Goal: Task Accomplishment & Management: Use online tool/utility

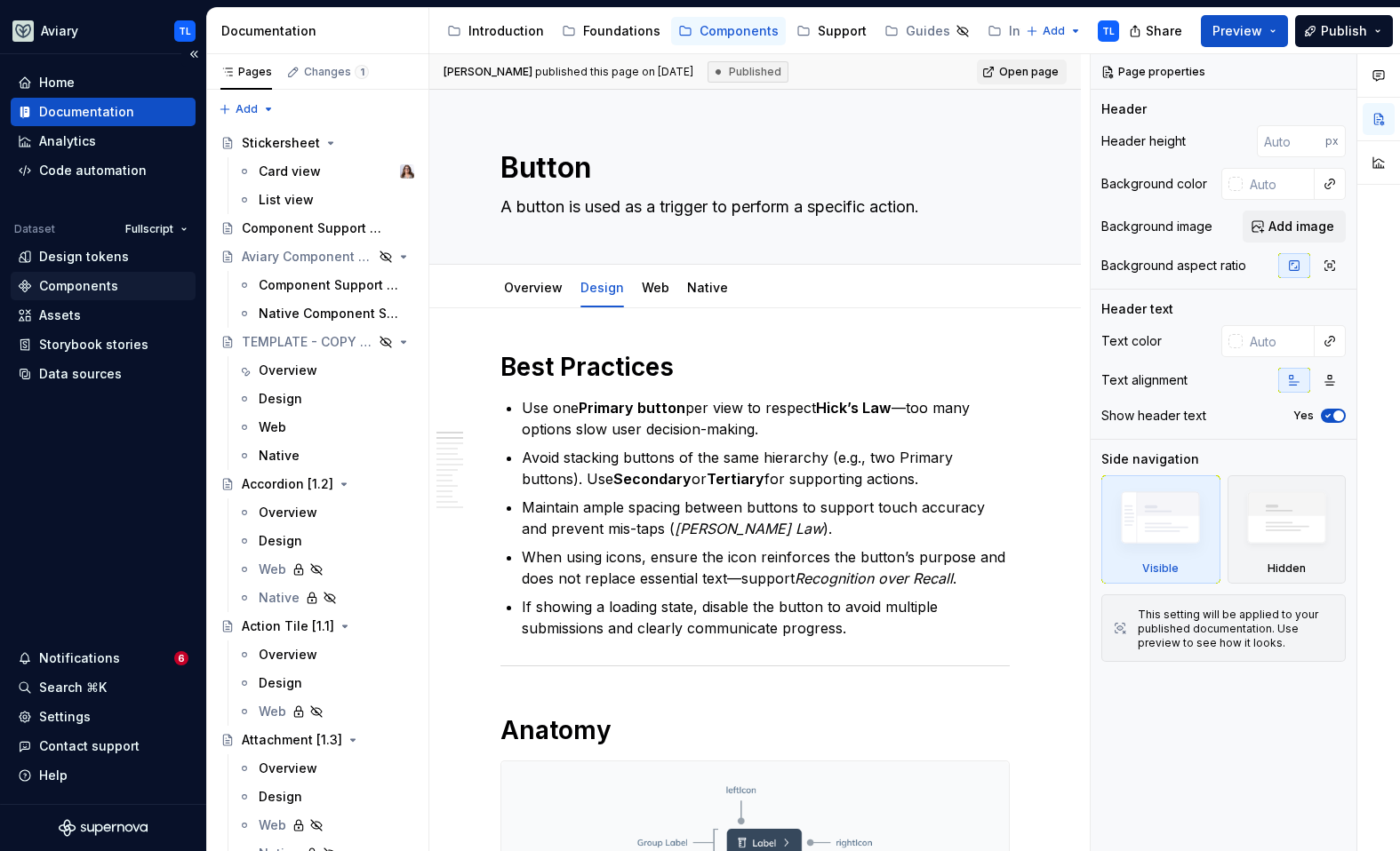
click at [91, 288] on div "Components" at bounding box center [79, 285] width 79 height 17
type textarea "*"
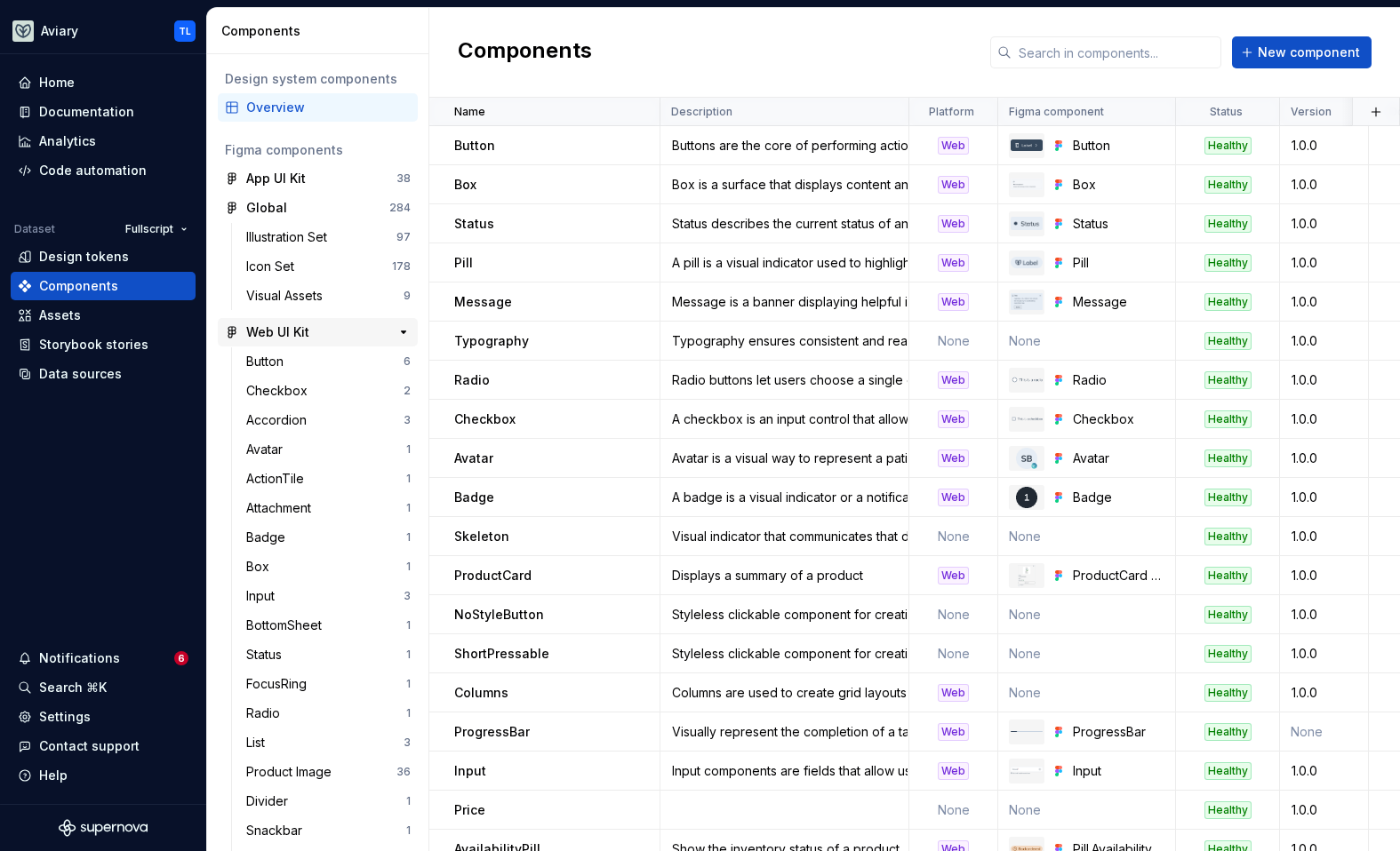
click at [291, 334] on div "Web UI Kit" at bounding box center [277, 332] width 63 height 17
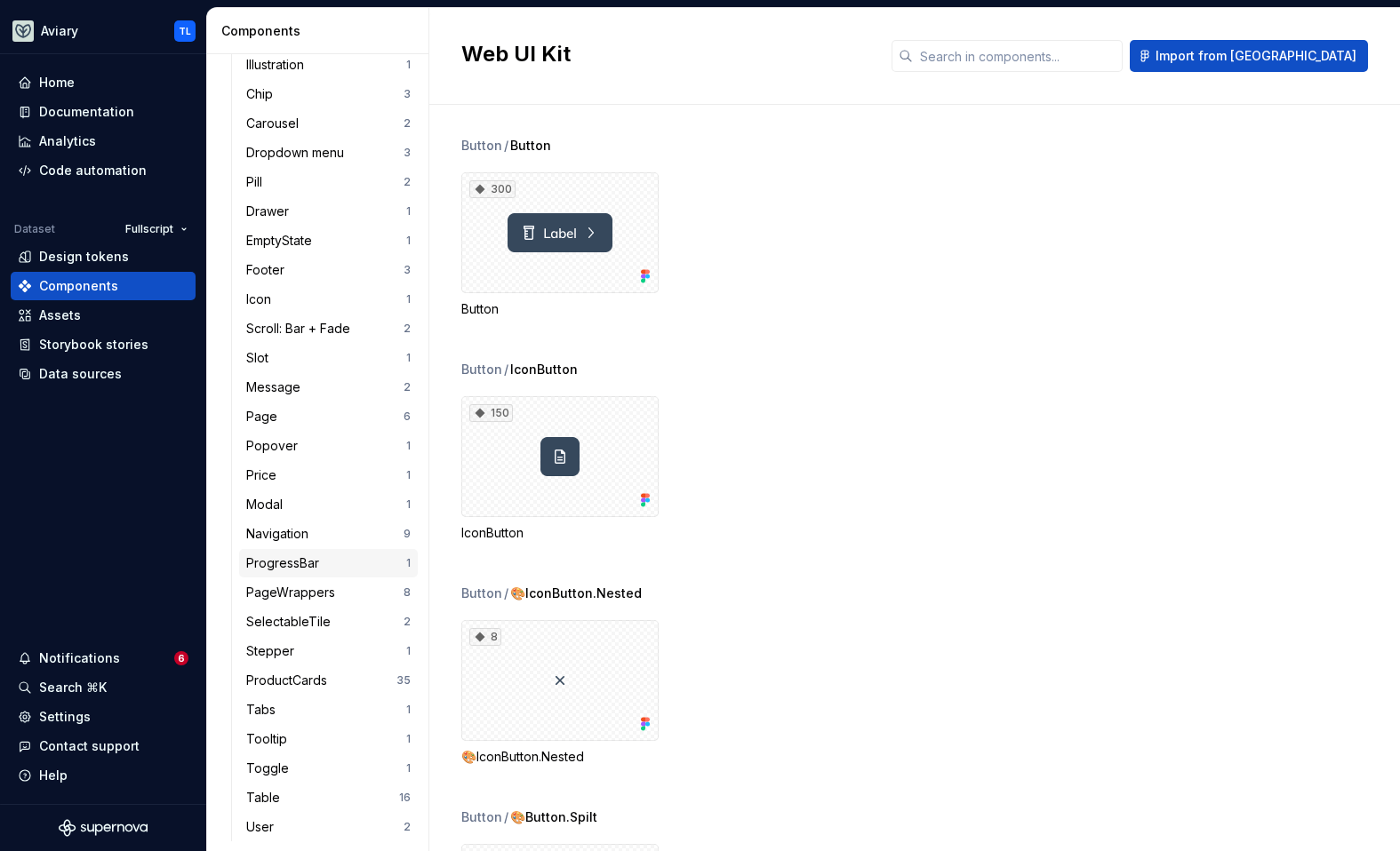
scroll to position [803, 0]
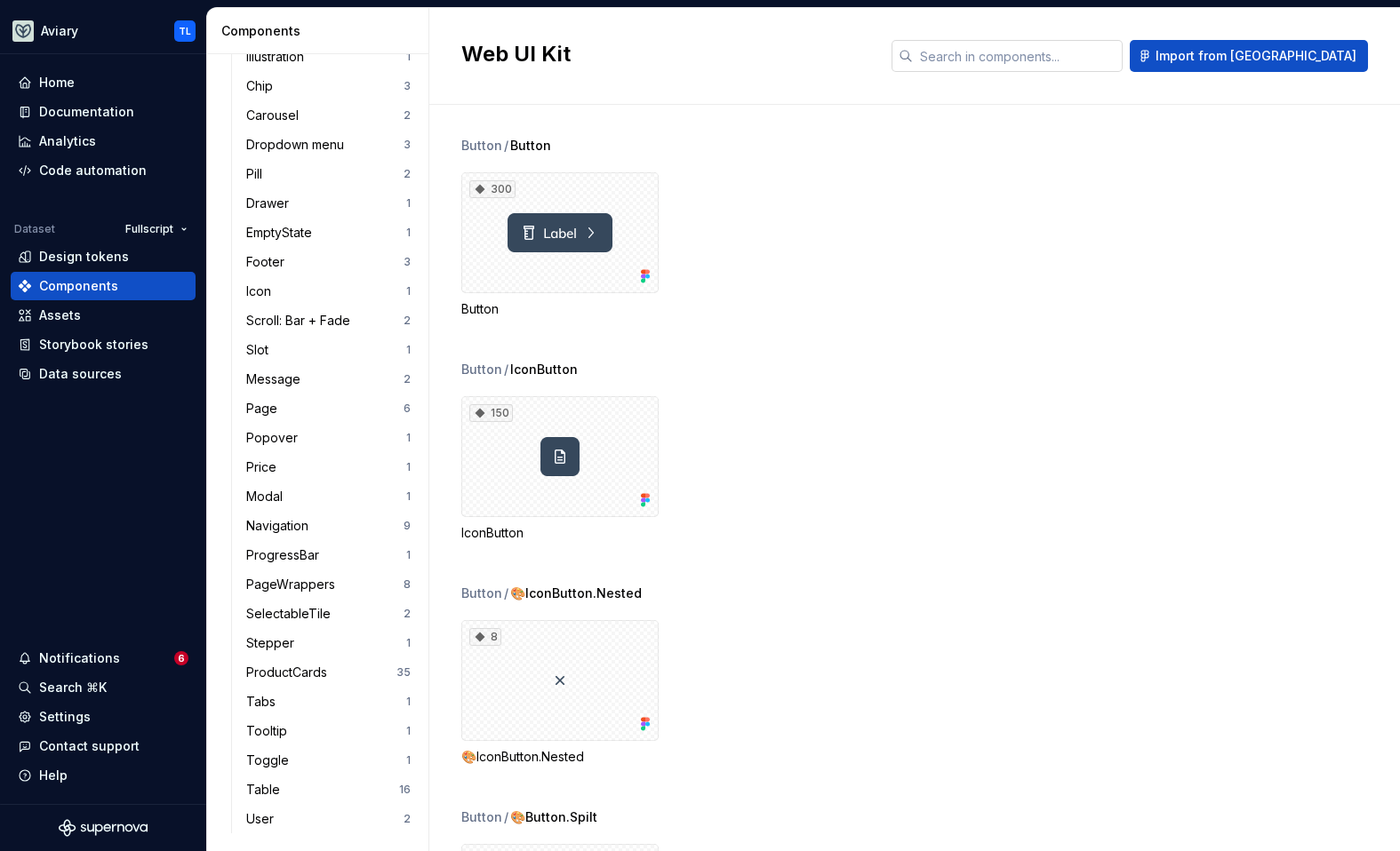
click at [1027, 45] on input "text" at bounding box center [1017, 56] width 210 height 32
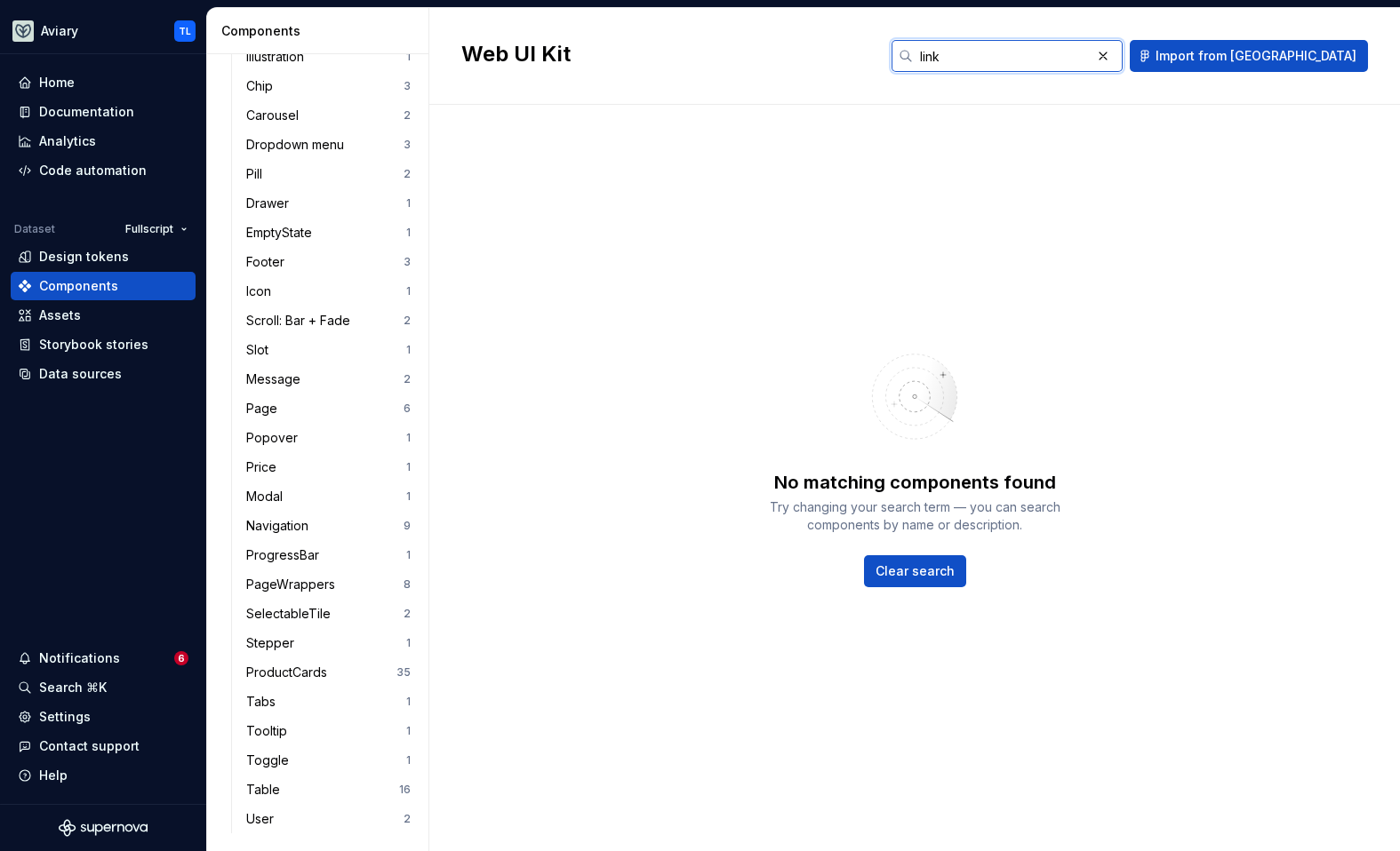
type input "link"
click at [81, 375] on div "Data sources" at bounding box center [81, 373] width 83 height 17
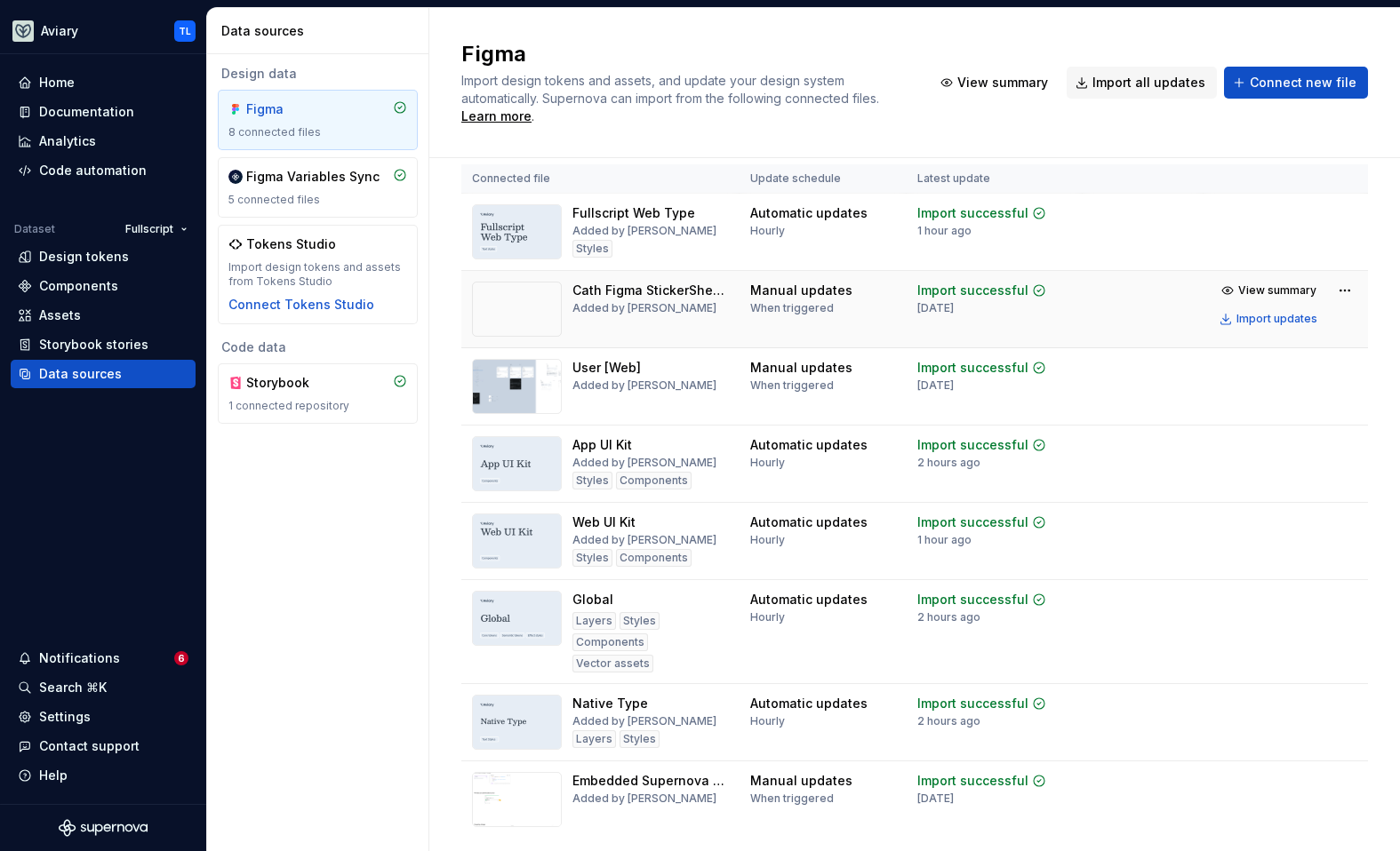
scroll to position [28, 0]
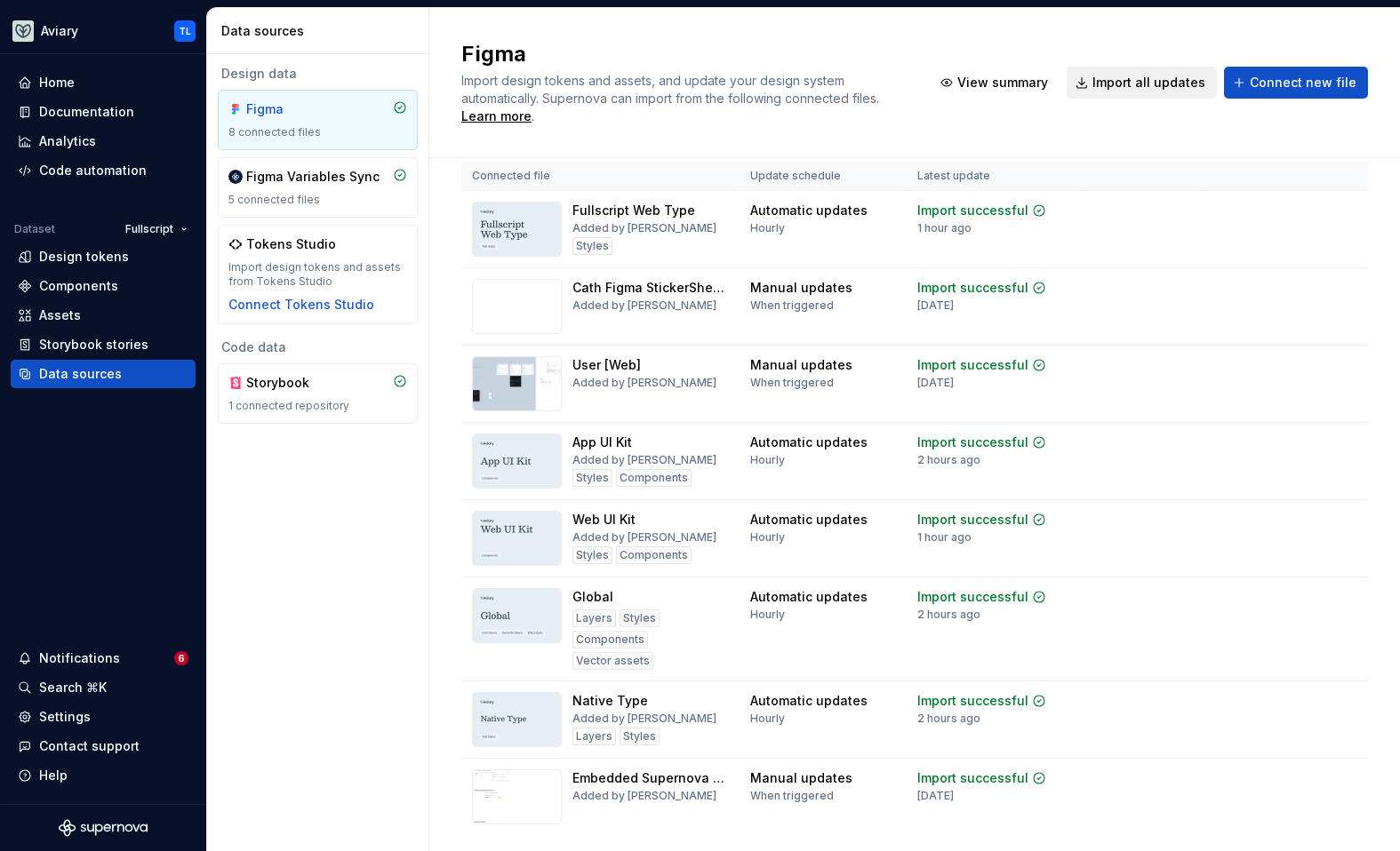
click at [1145, 81] on span "Import all updates" at bounding box center [1149, 82] width 113 height 17
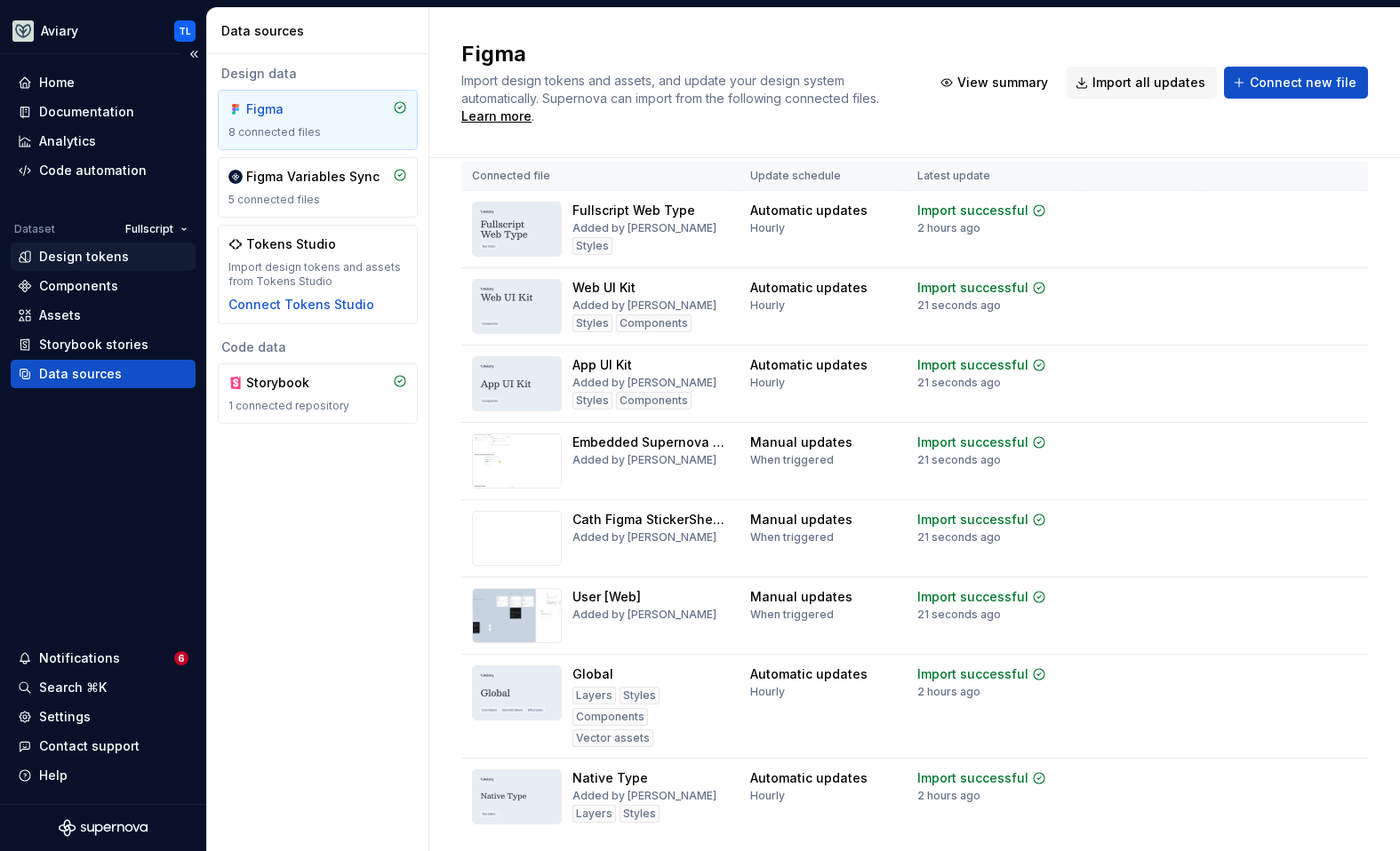
click at [84, 270] on div "Design tokens" at bounding box center [104, 257] width 185 height 28
click at [86, 281] on div "Components" at bounding box center [79, 285] width 79 height 17
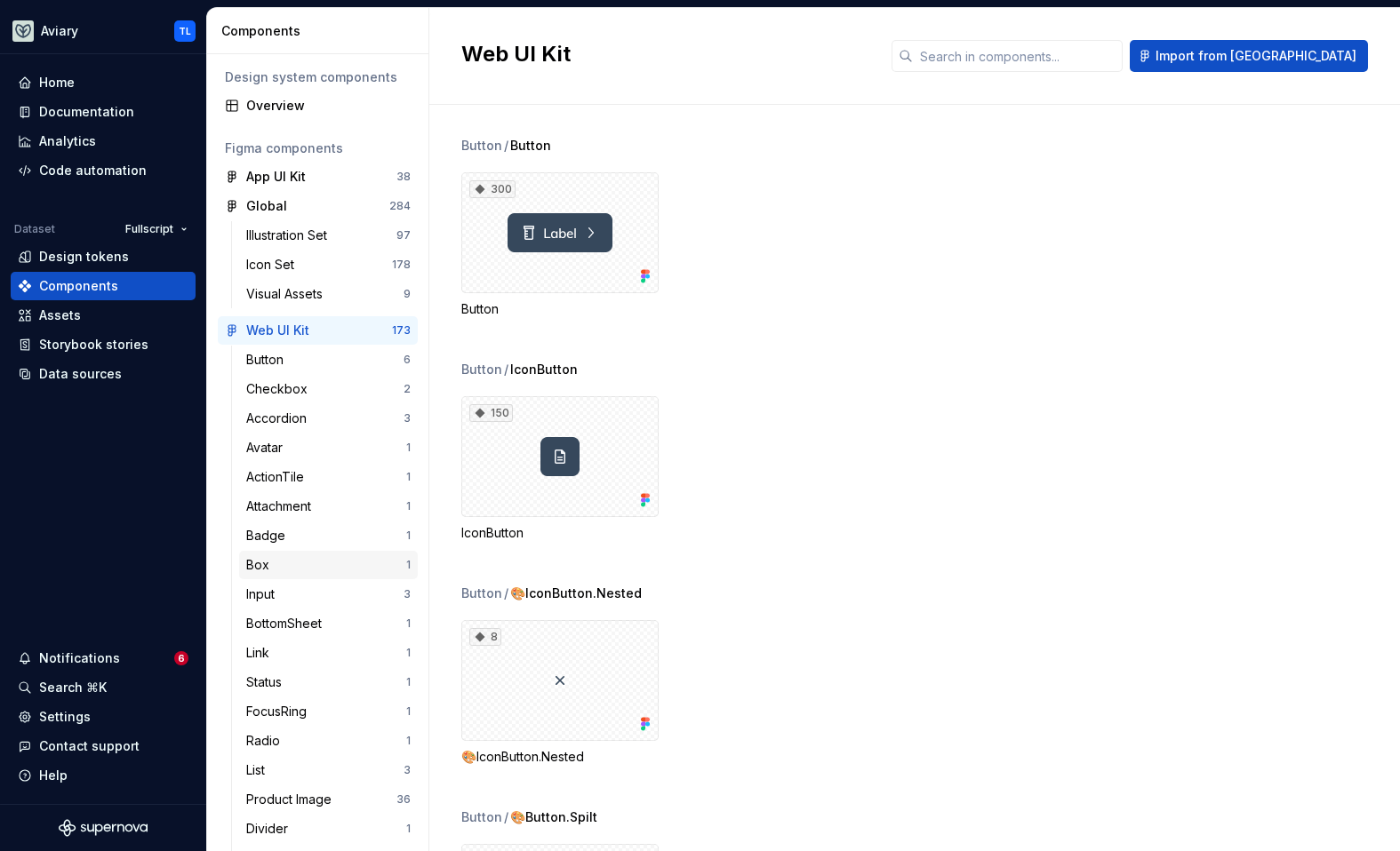
scroll to position [4, 0]
click at [290, 658] on div "Link" at bounding box center [326, 651] width 160 height 17
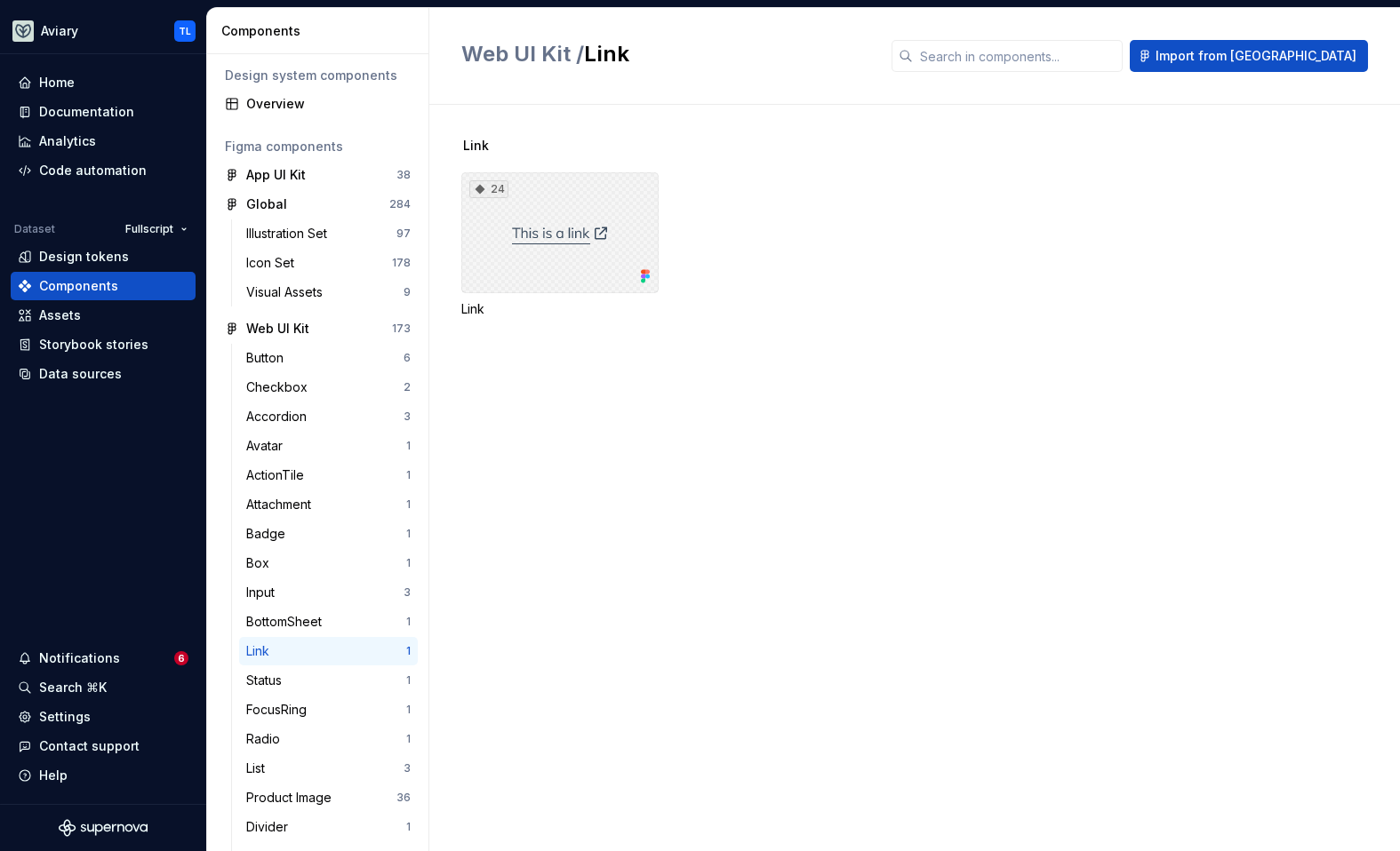
click at [617, 228] on div "24" at bounding box center [560, 233] width 197 height 121
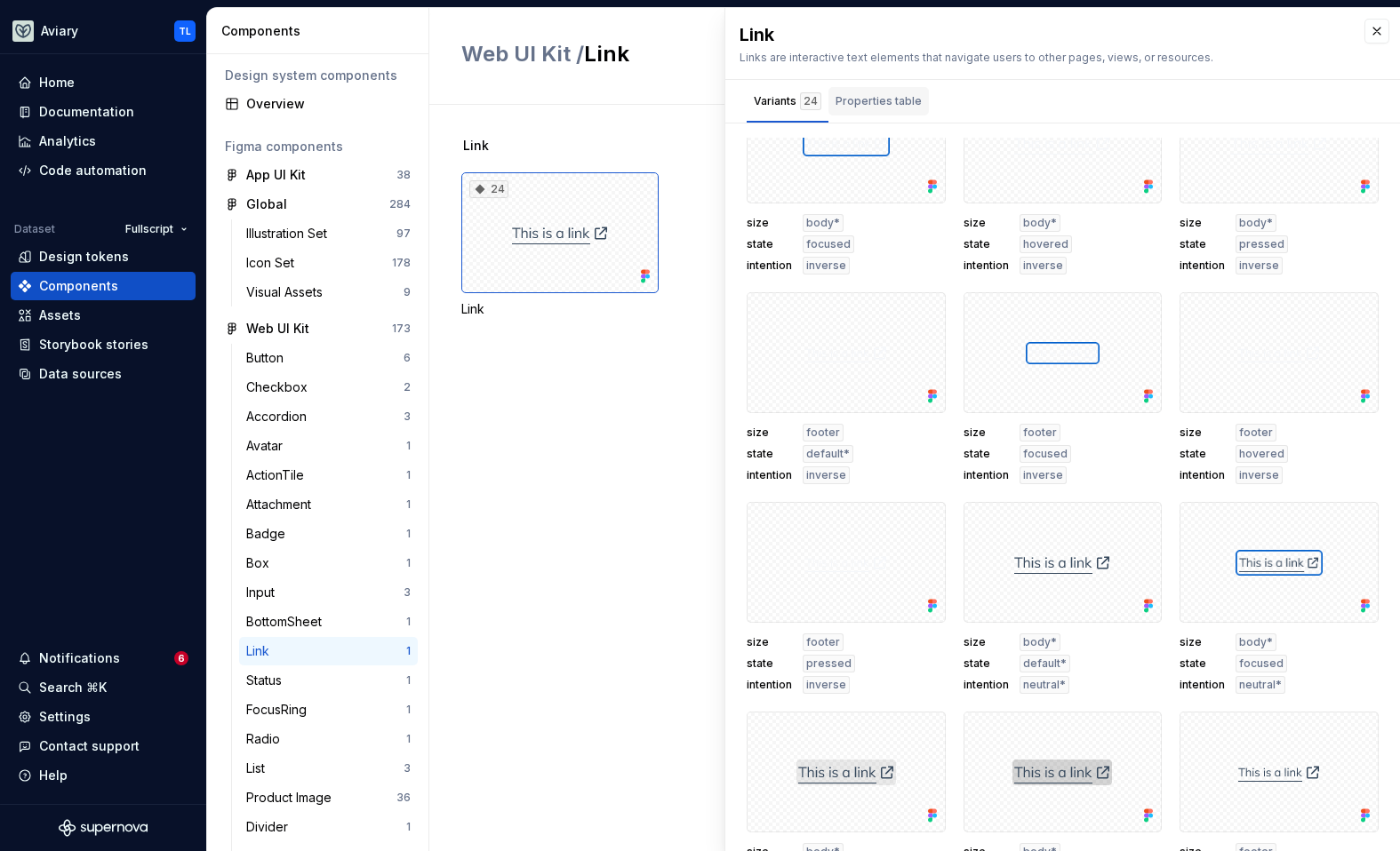
scroll to position [643, 0]
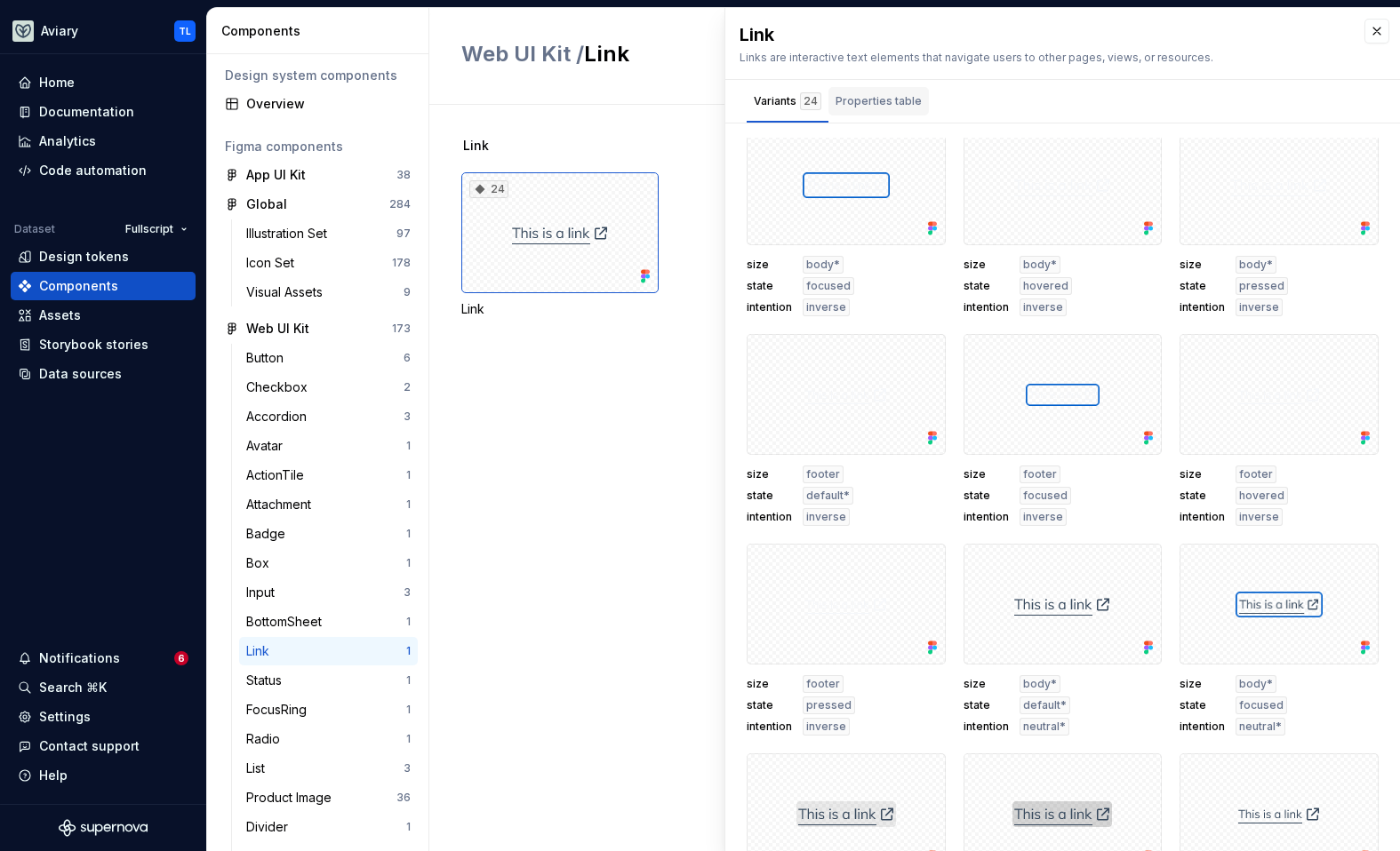
click at [877, 93] on div "Properties table" at bounding box center [879, 101] width 86 height 17
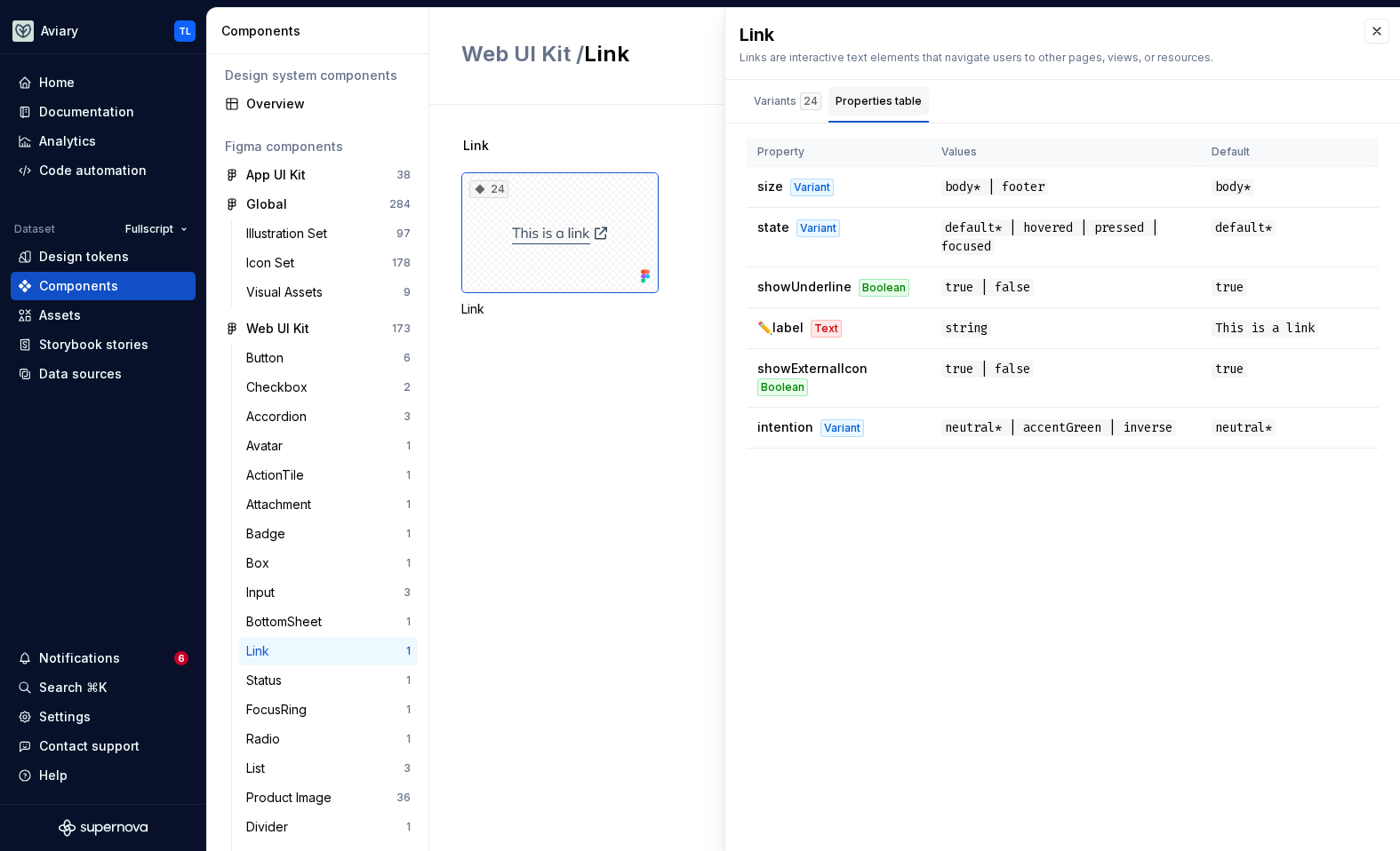
scroll to position [0, 0]
click at [285, 116] on div "Overview" at bounding box center [317, 104] width 200 height 28
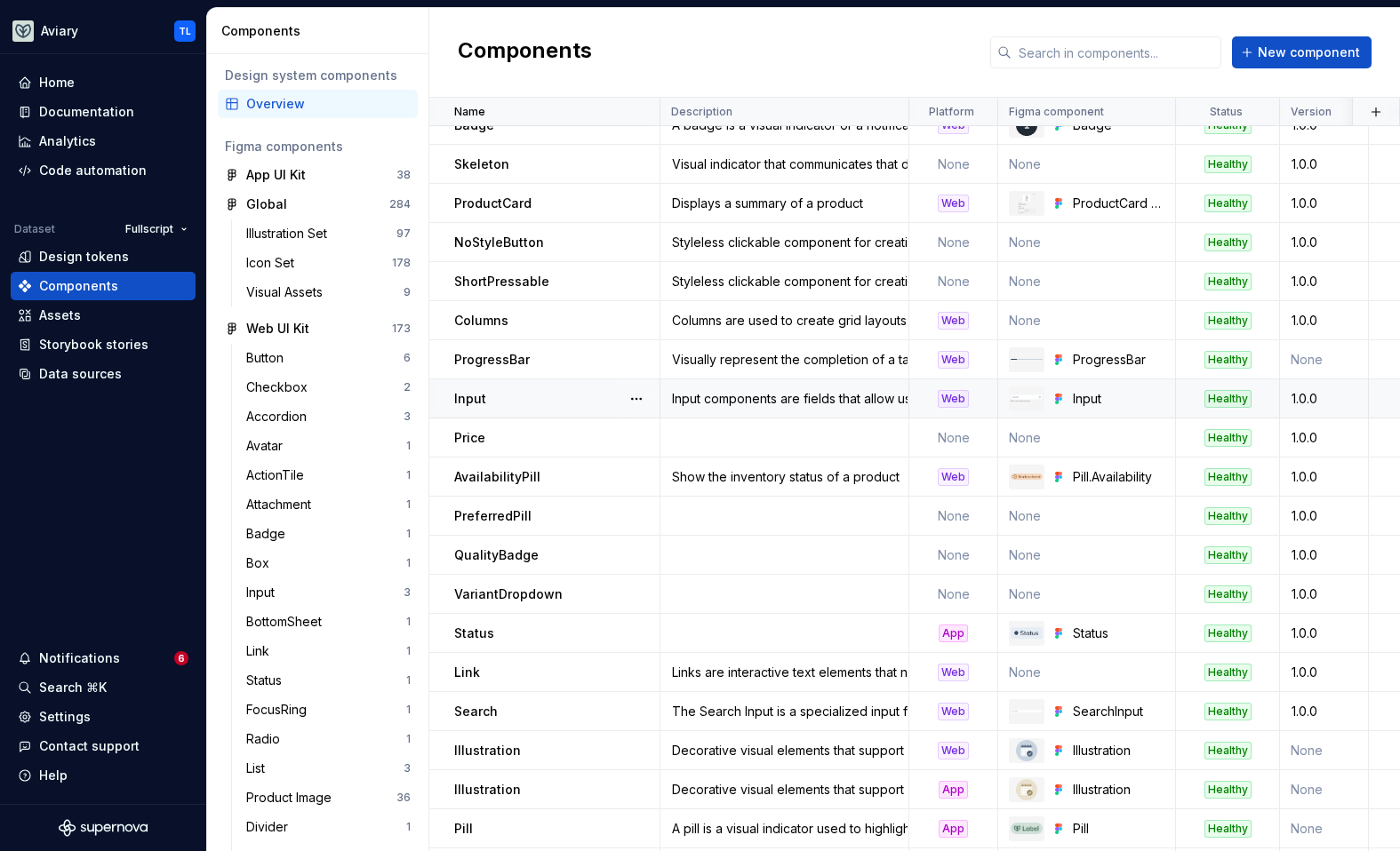
scroll to position [506, 0]
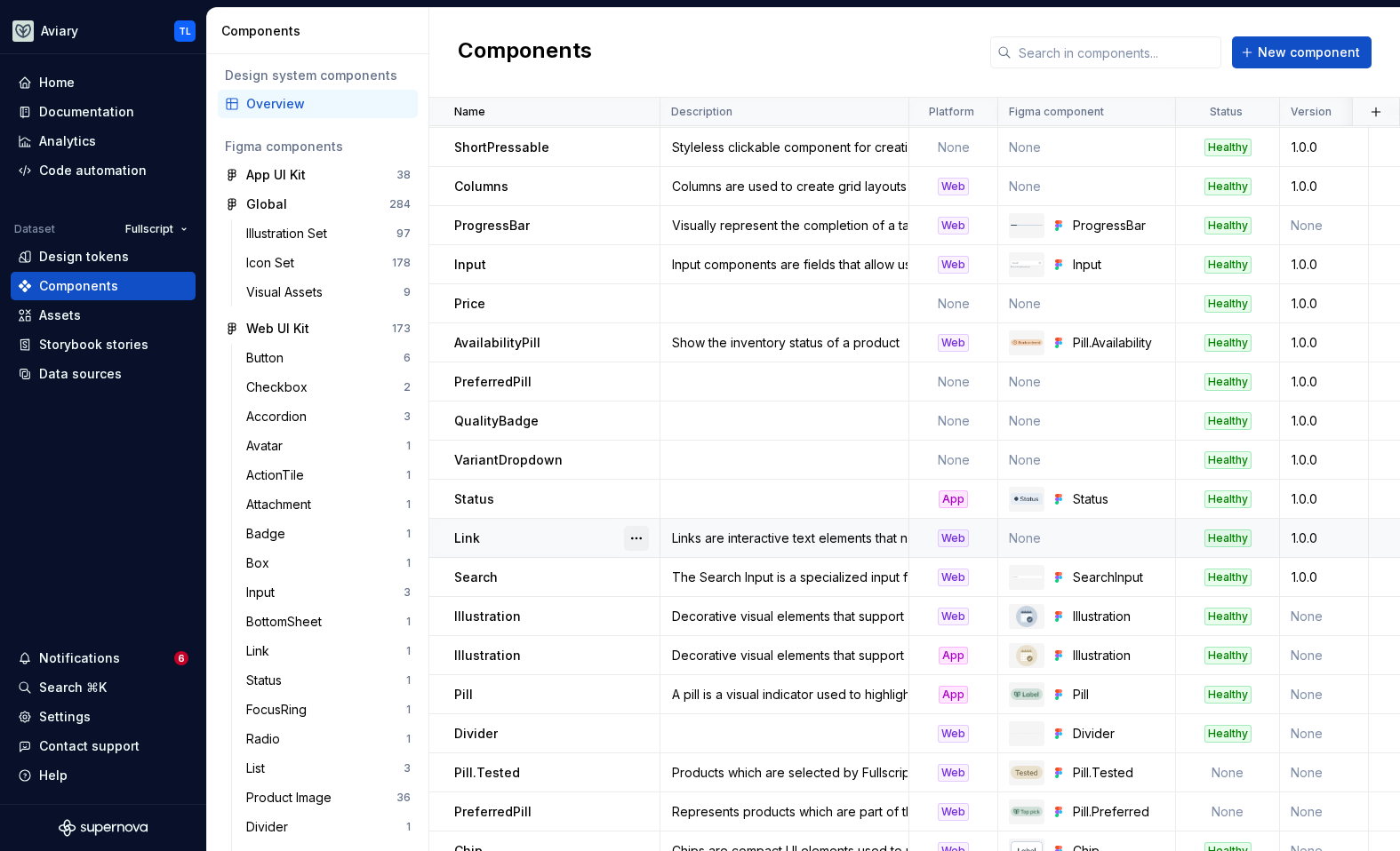
click at [627, 533] on button "button" at bounding box center [636, 538] width 25 height 25
click at [706, 568] on div "Open component detail" at bounding box center [730, 572] width 147 height 17
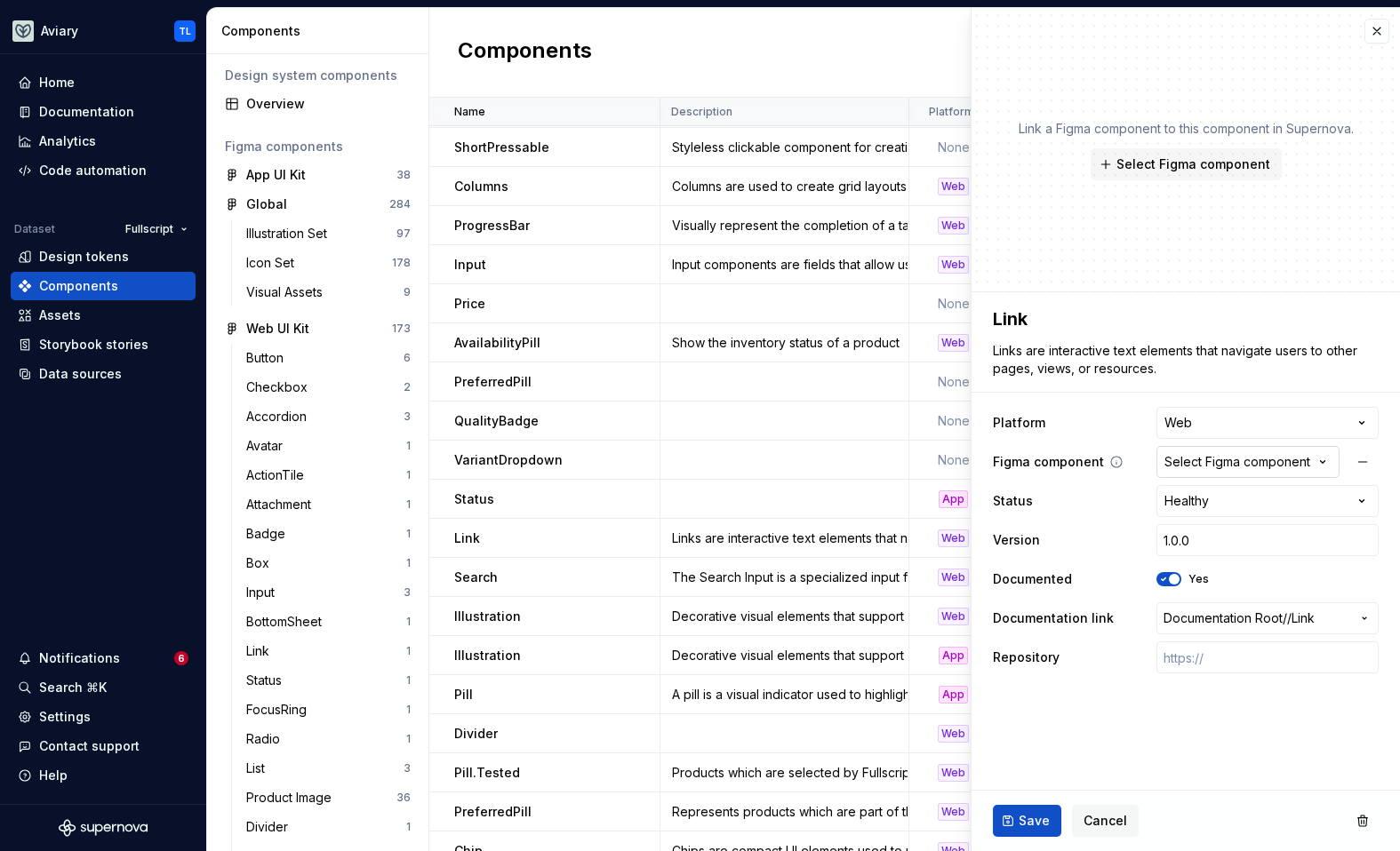
type textarea "*"
click at [1214, 465] on div "Select Figma component" at bounding box center [1237, 461] width 146 height 17
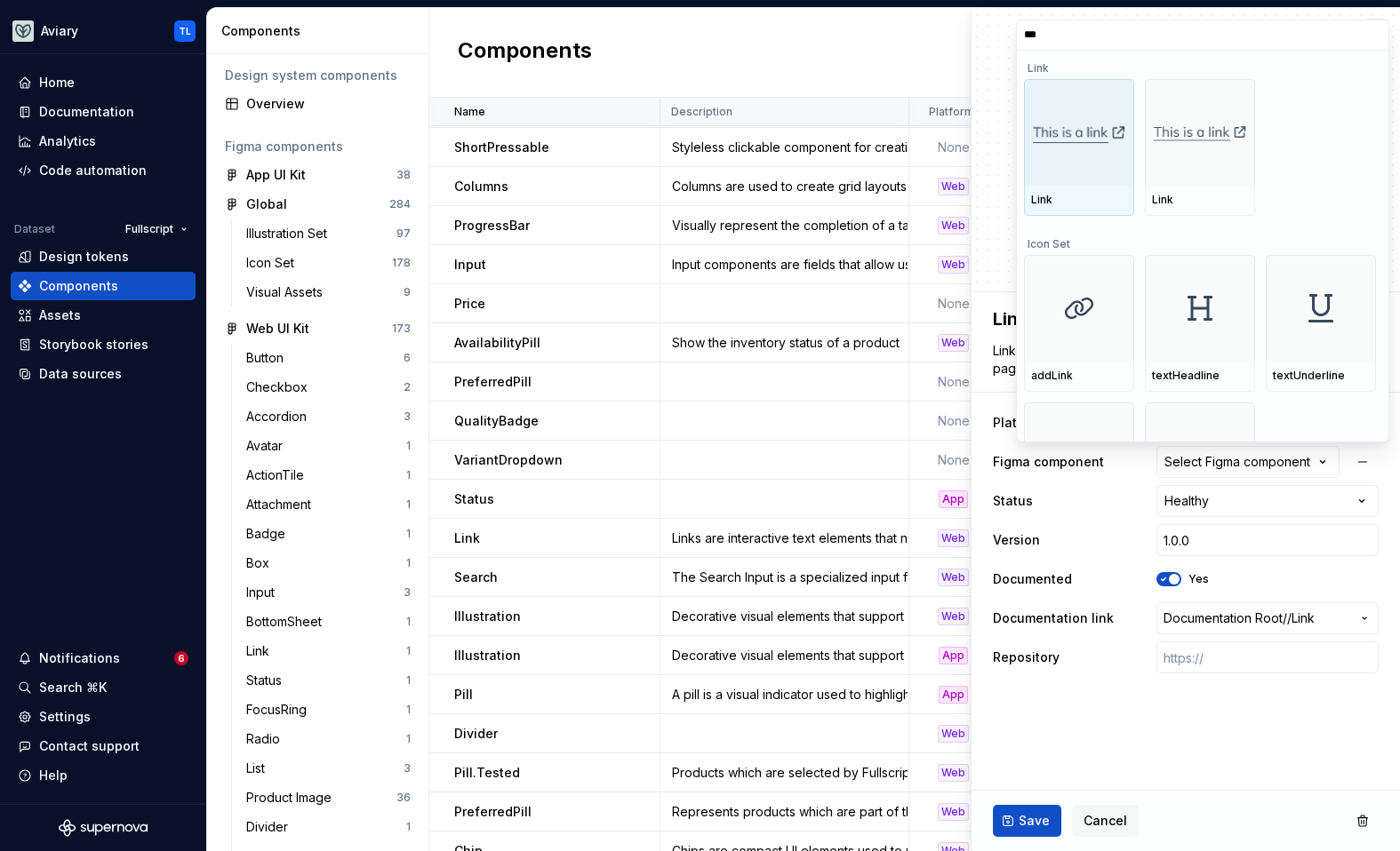
type input "****"
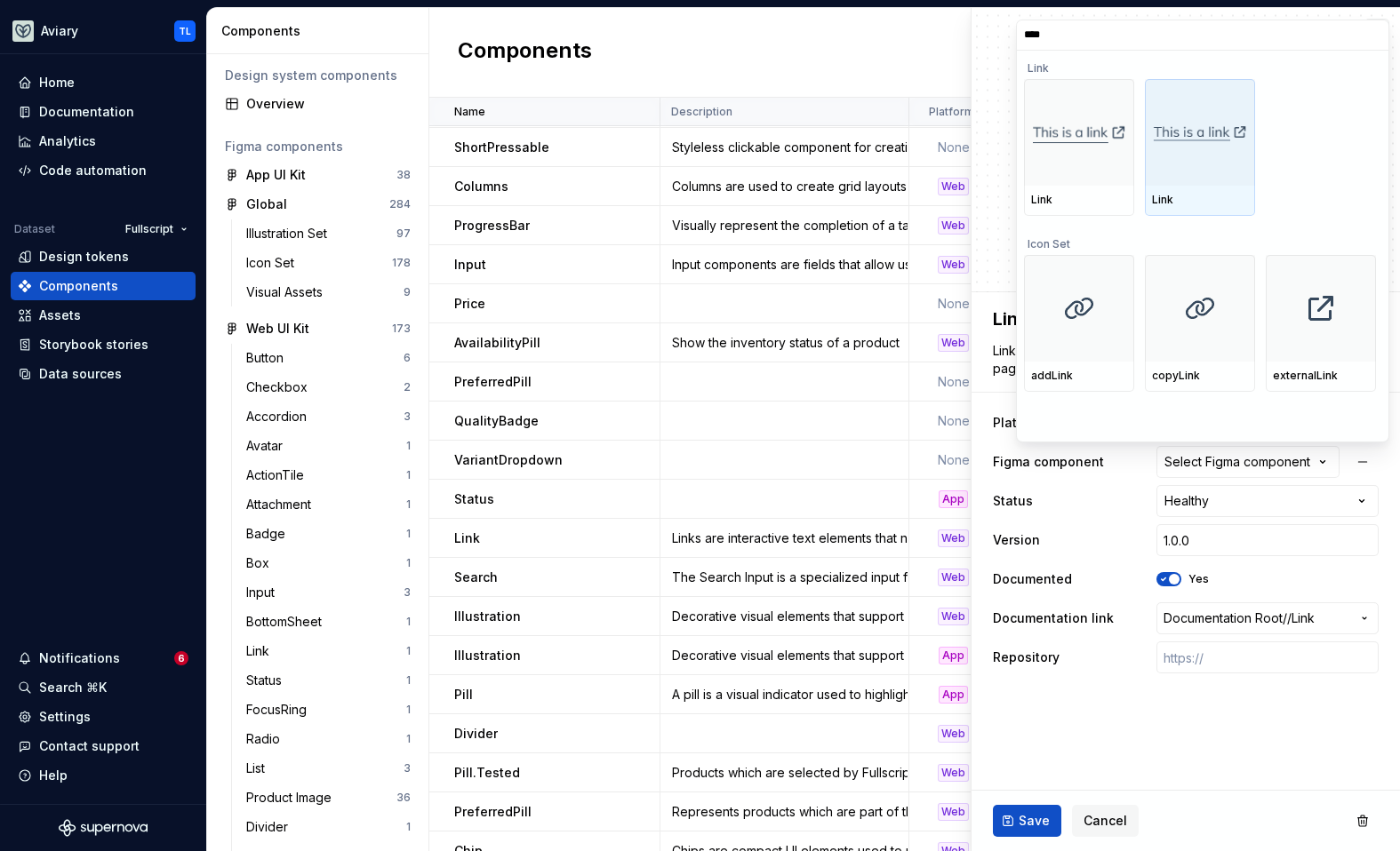
click at [1200, 165] on div at bounding box center [1200, 132] width 110 height 106
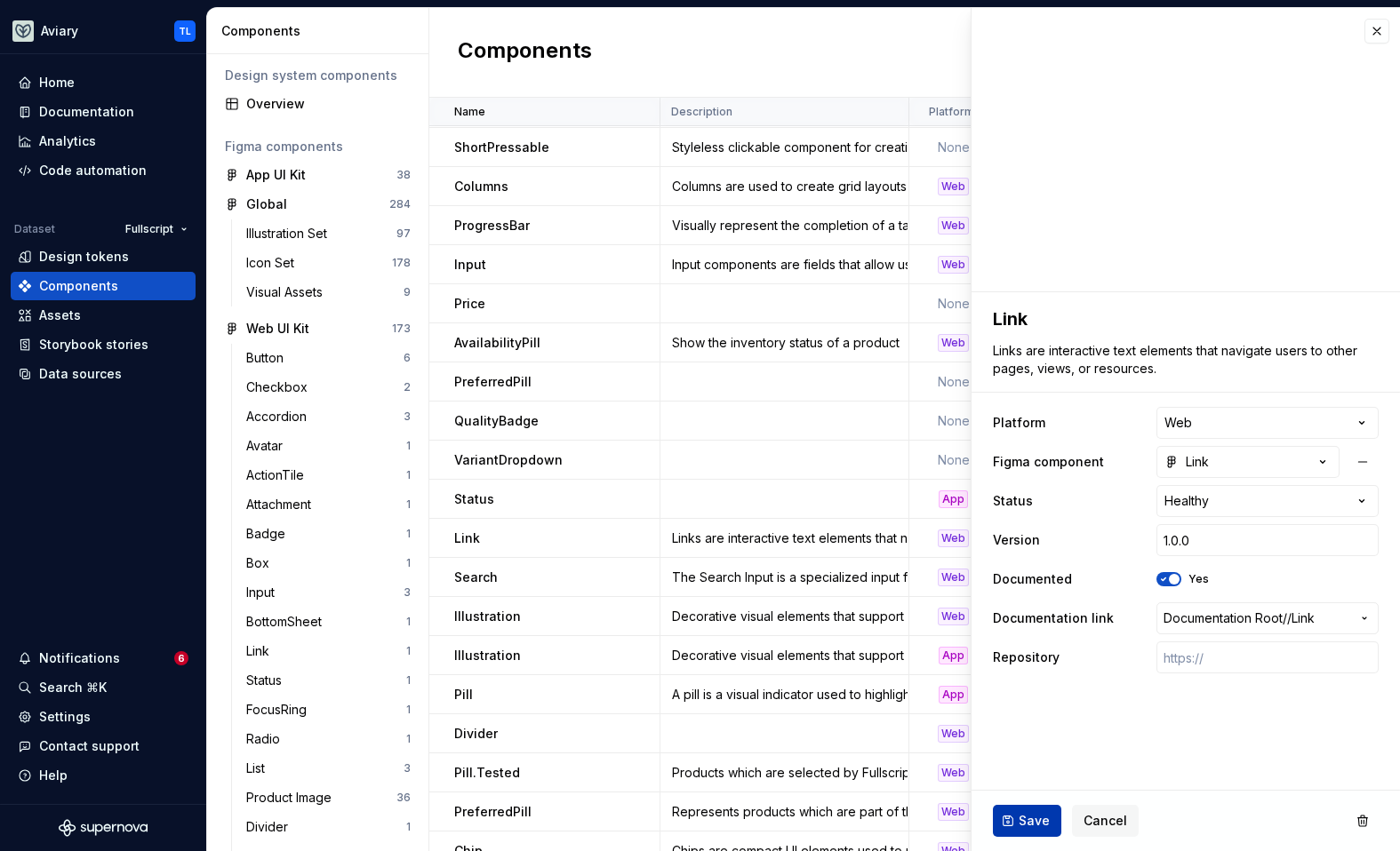
click at [1028, 821] on span "Save" at bounding box center [1034, 821] width 31 height 17
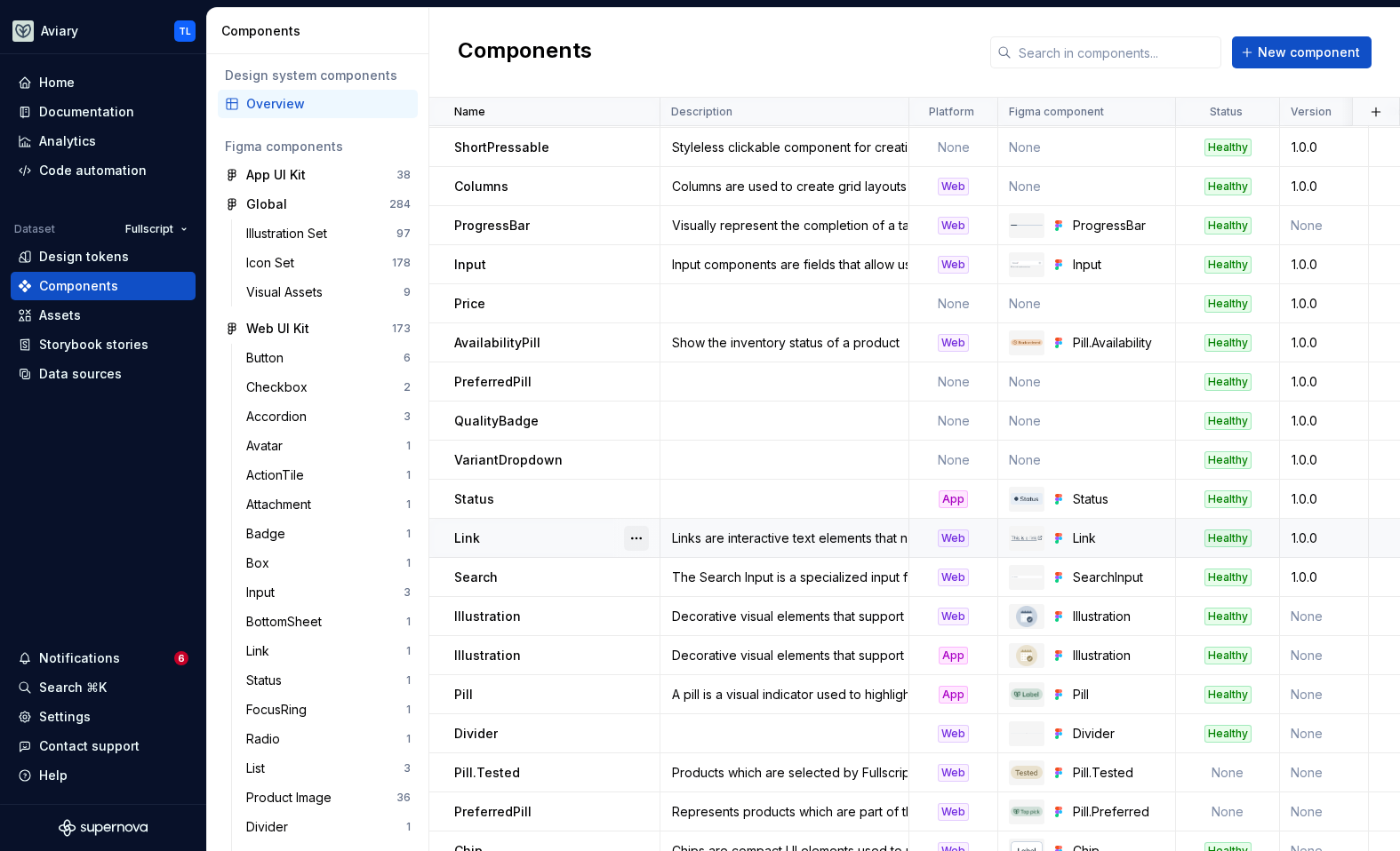
click at [625, 536] on button "button" at bounding box center [636, 538] width 25 height 25
click at [672, 571] on div "Open component detail" at bounding box center [730, 572] width 147 height 17
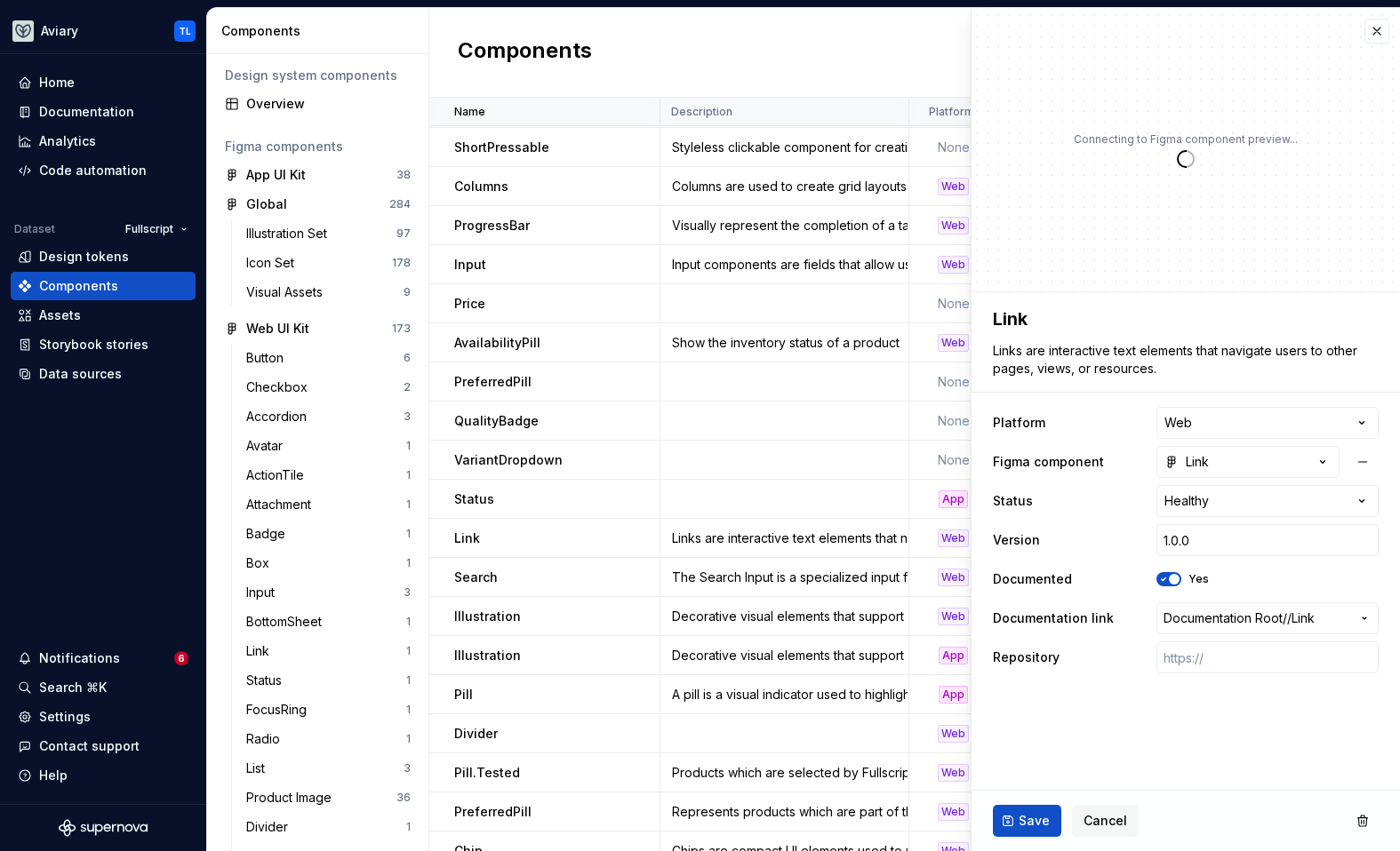
type textarea "*"
click at [1170, 459] on icon "button" at bounding box center [1172, 462] width 7 height 11
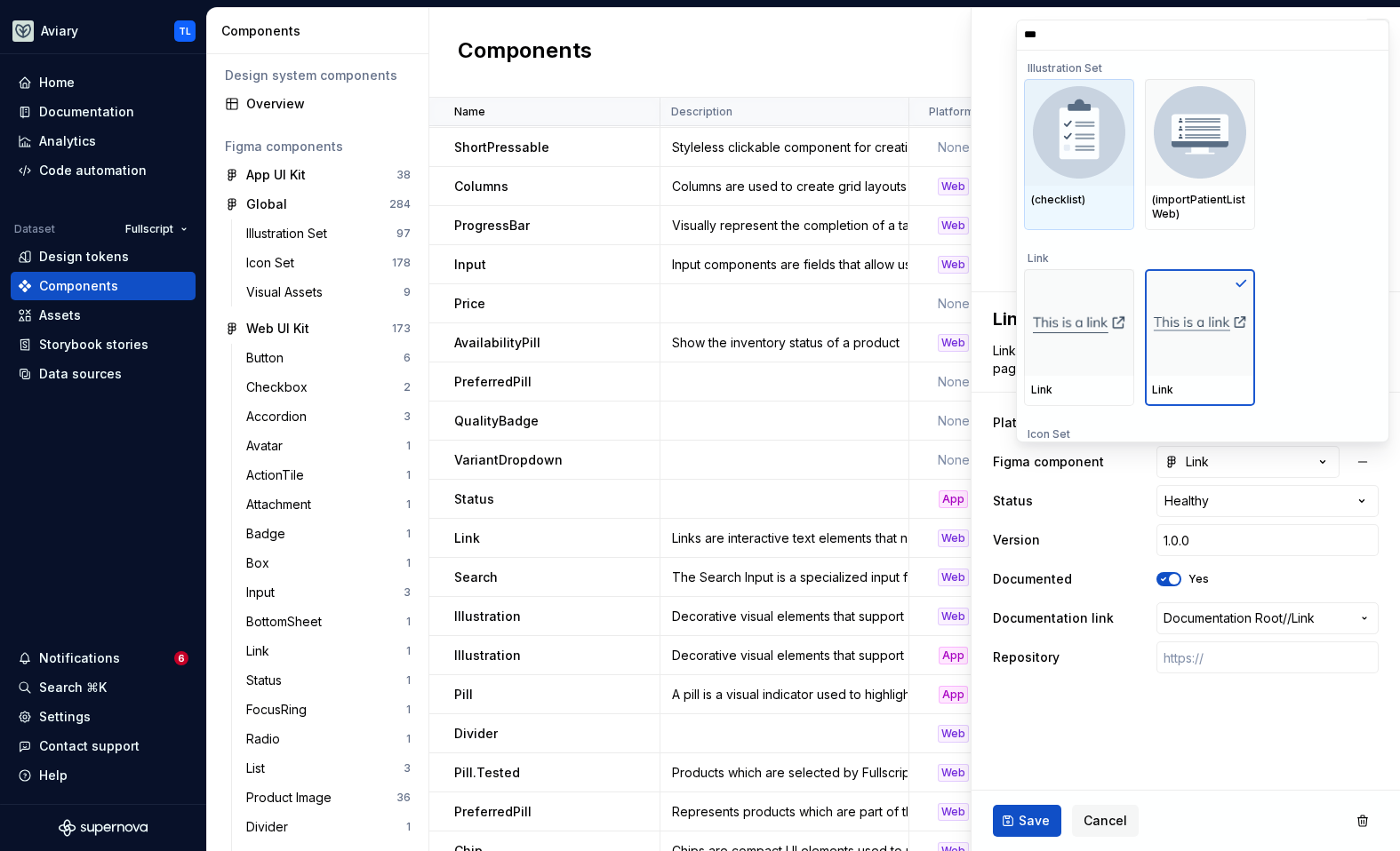
type input "****"
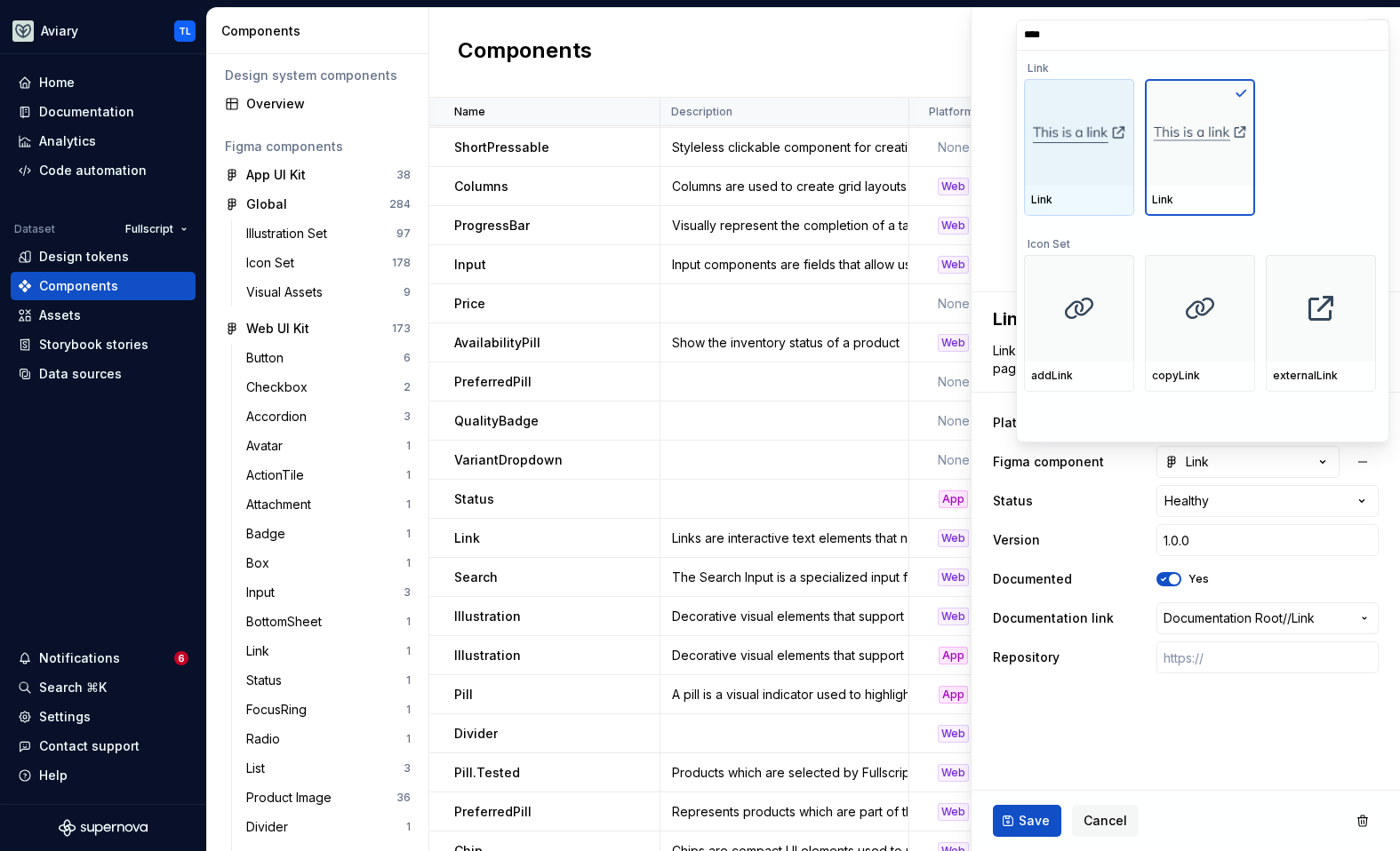
click at [1110, 171] on div at bounding box center [1079, 132] width 110 height 106
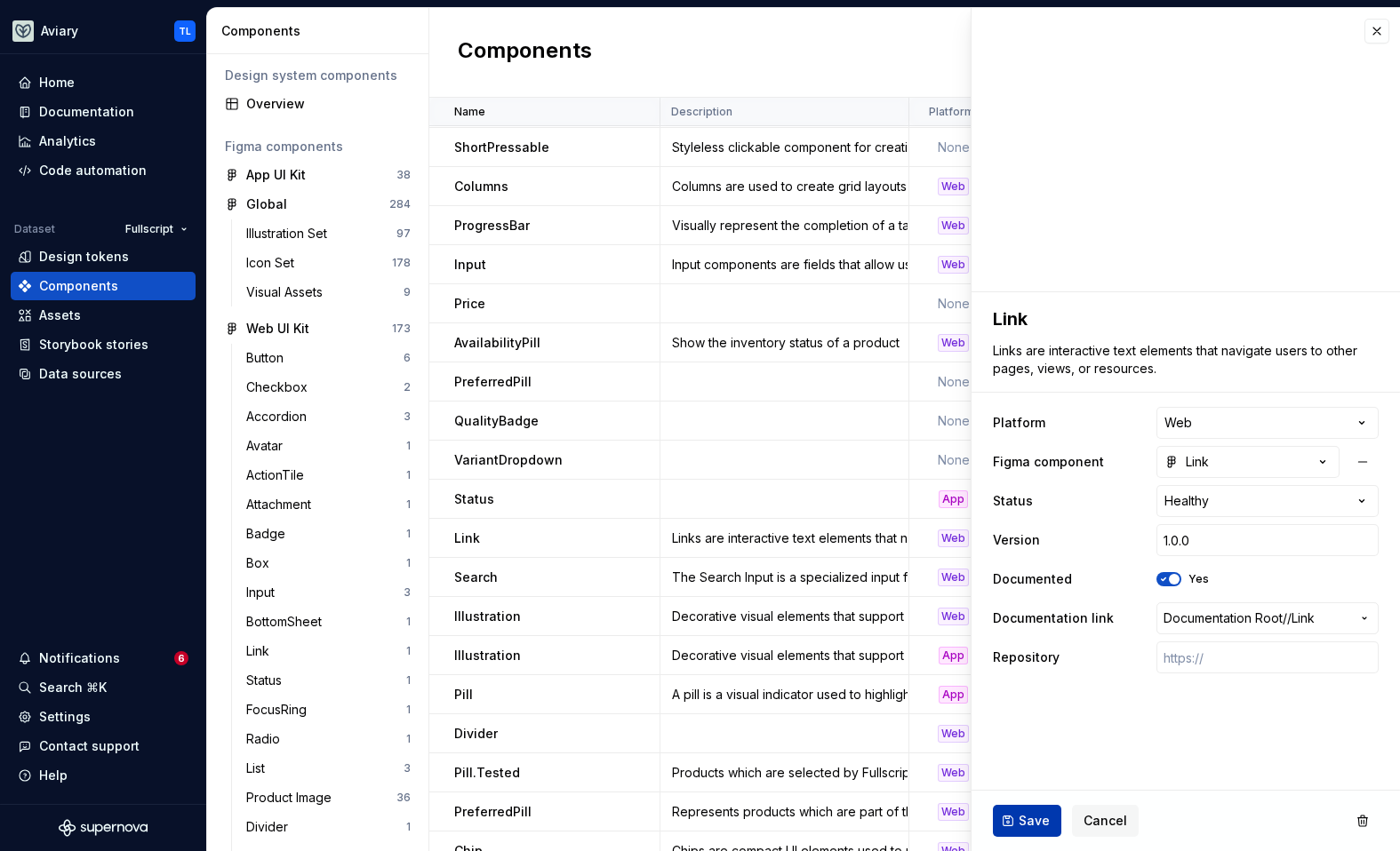
click at [1028, 817] on span "Save" at bounding box center [1034, 821] width 31 height 17
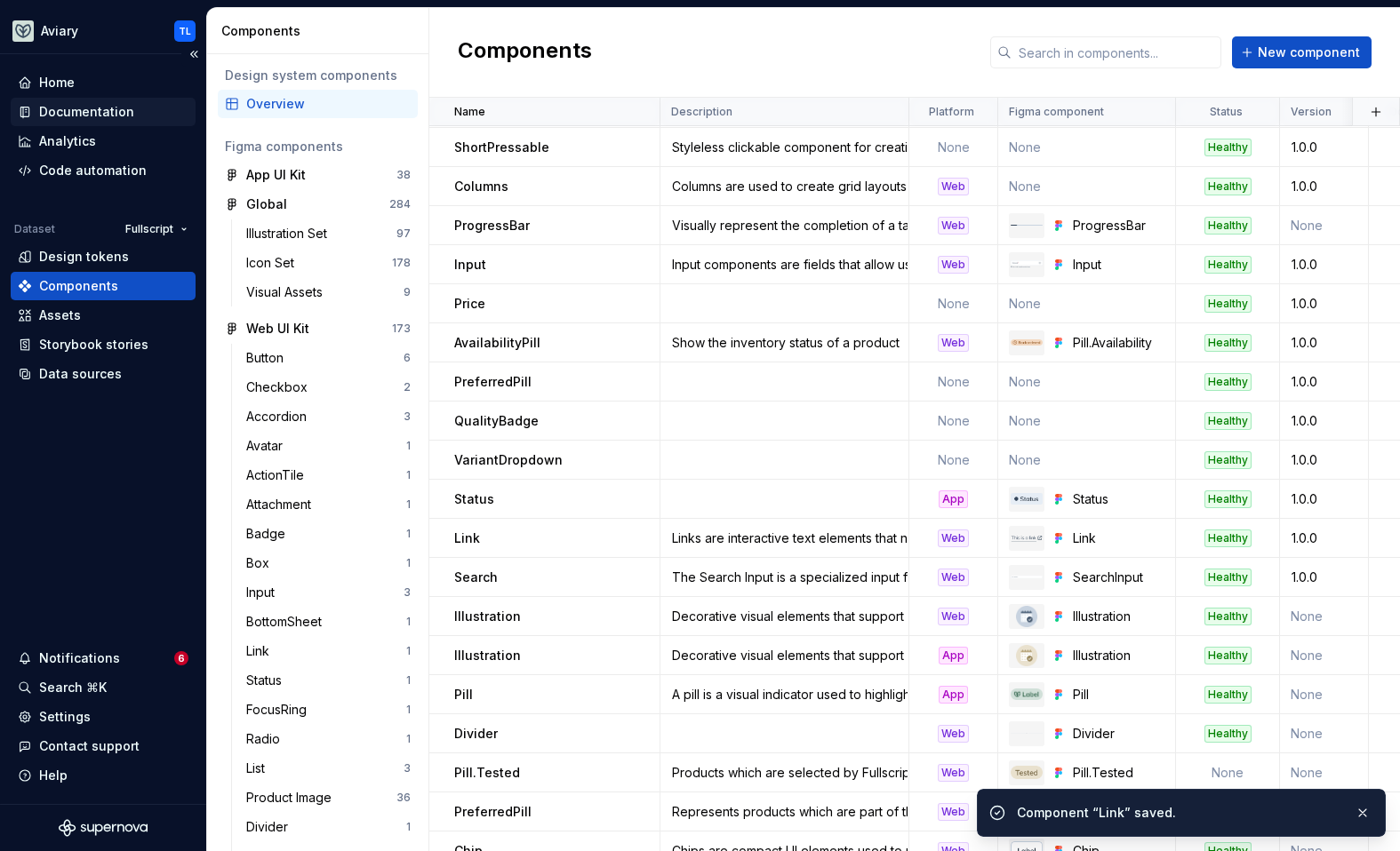
click at [95, 106] on div "Documentation" at bounding box center [87, 111] width 95 height 17
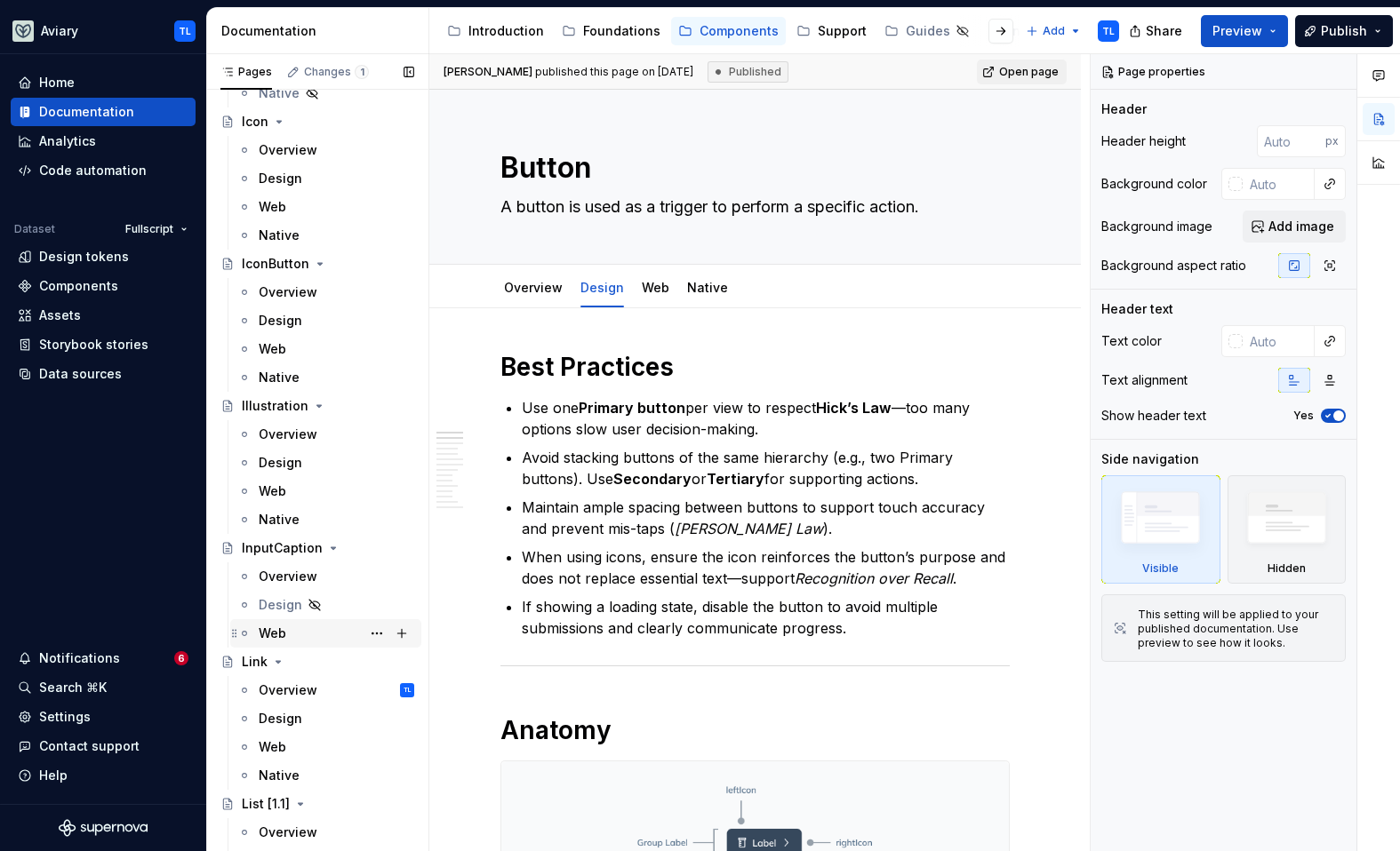
scroll to position [3217, 0]
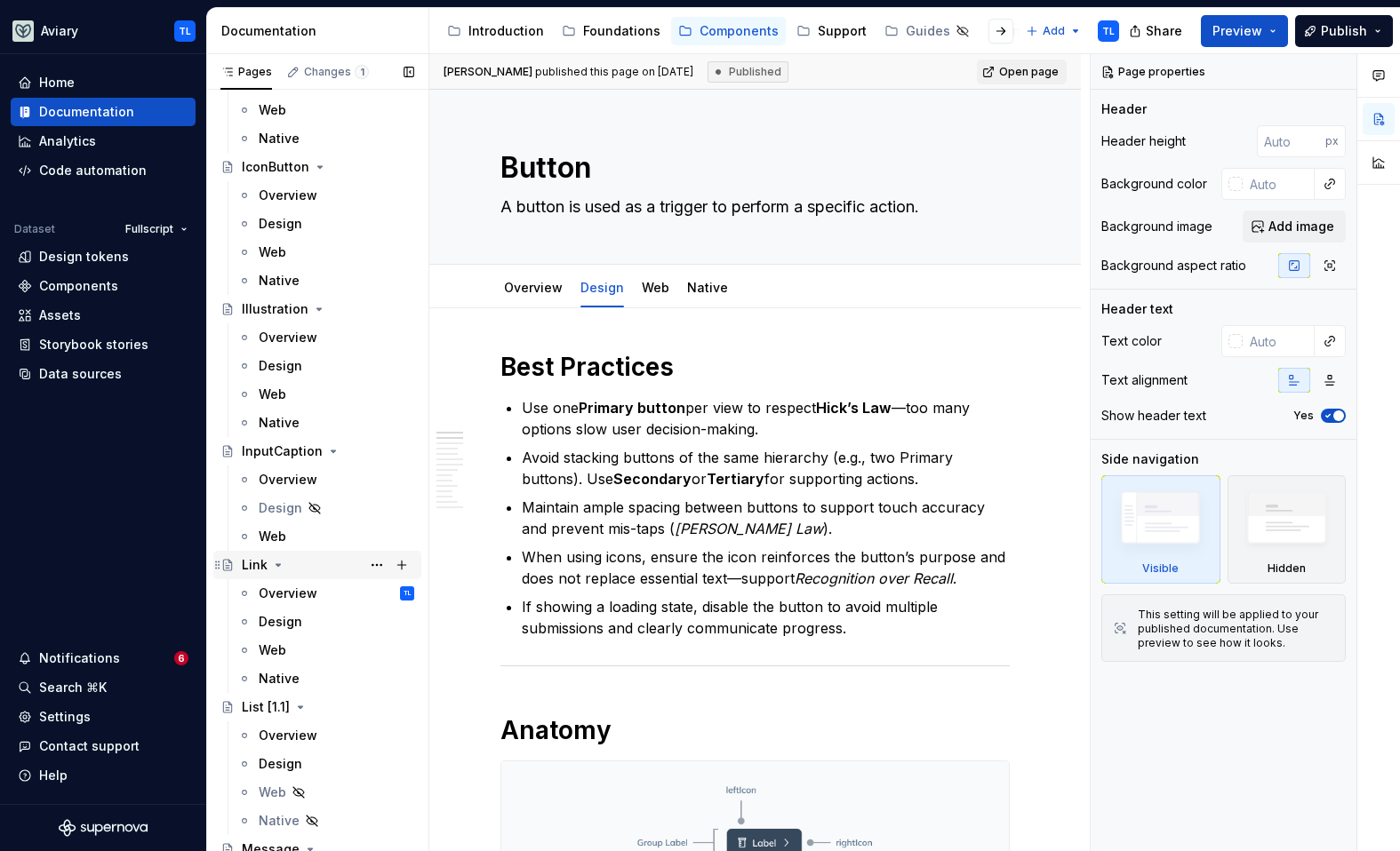
click at [253, 560] on div "Link" at bounding box center [255, 565] width 26 height 17
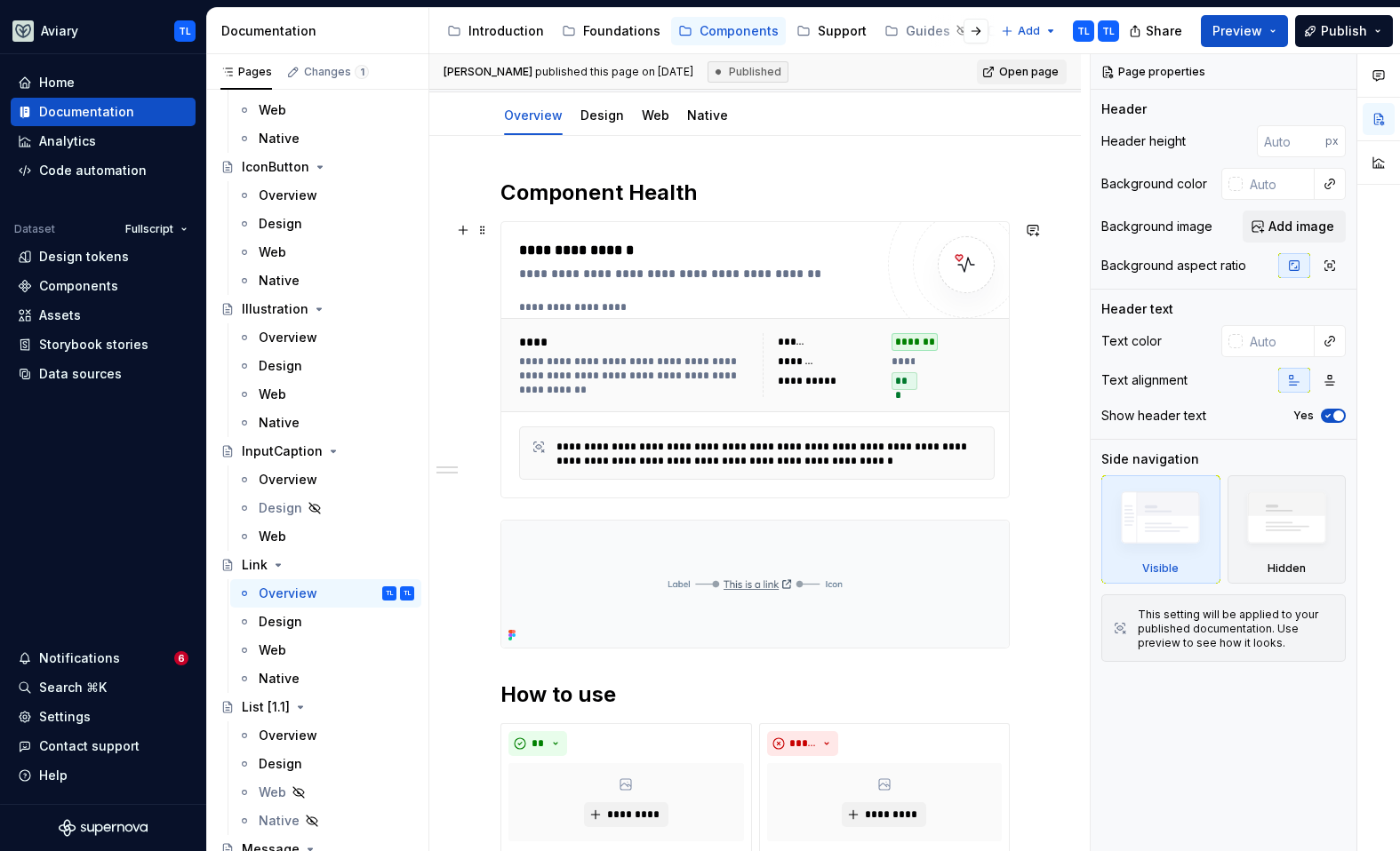
scroll to position [238, 0]
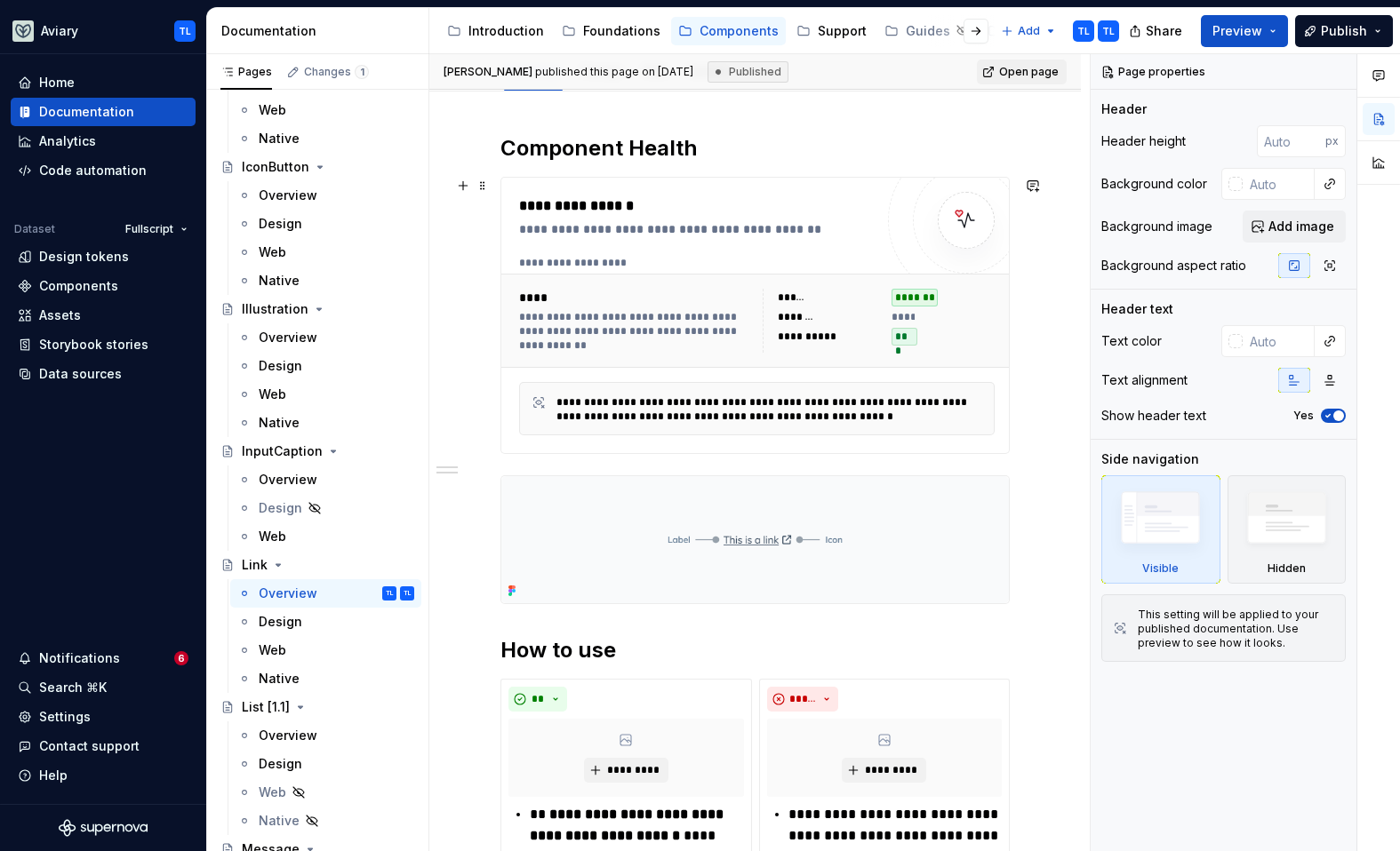
click at [767, 213] on div "**********" at bounding box center [696, 205] width 354 height 21
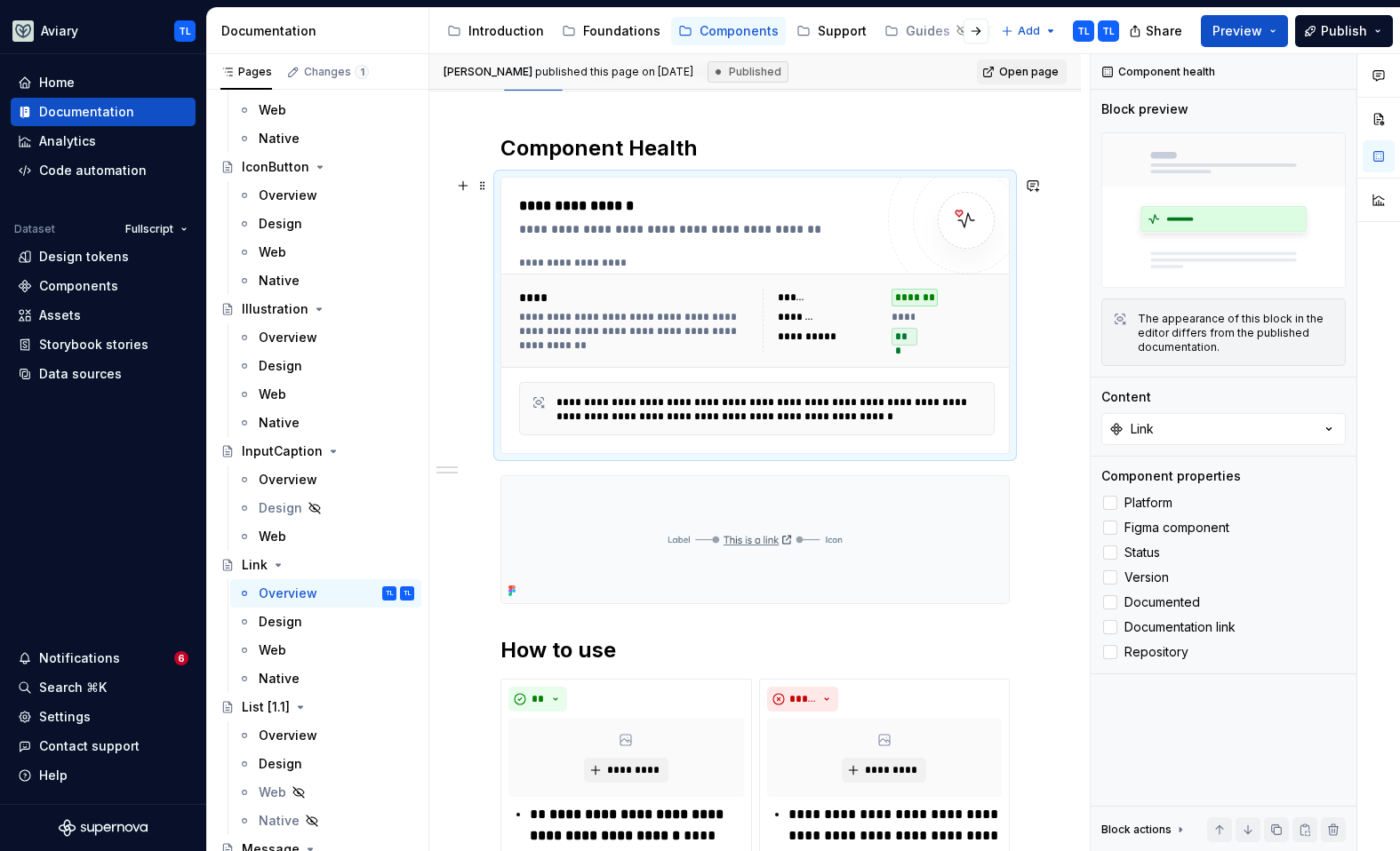
type textarea "*"
click at [1200, 426] on button "Link" at bounding box center [1224, 429] width 244 height 32
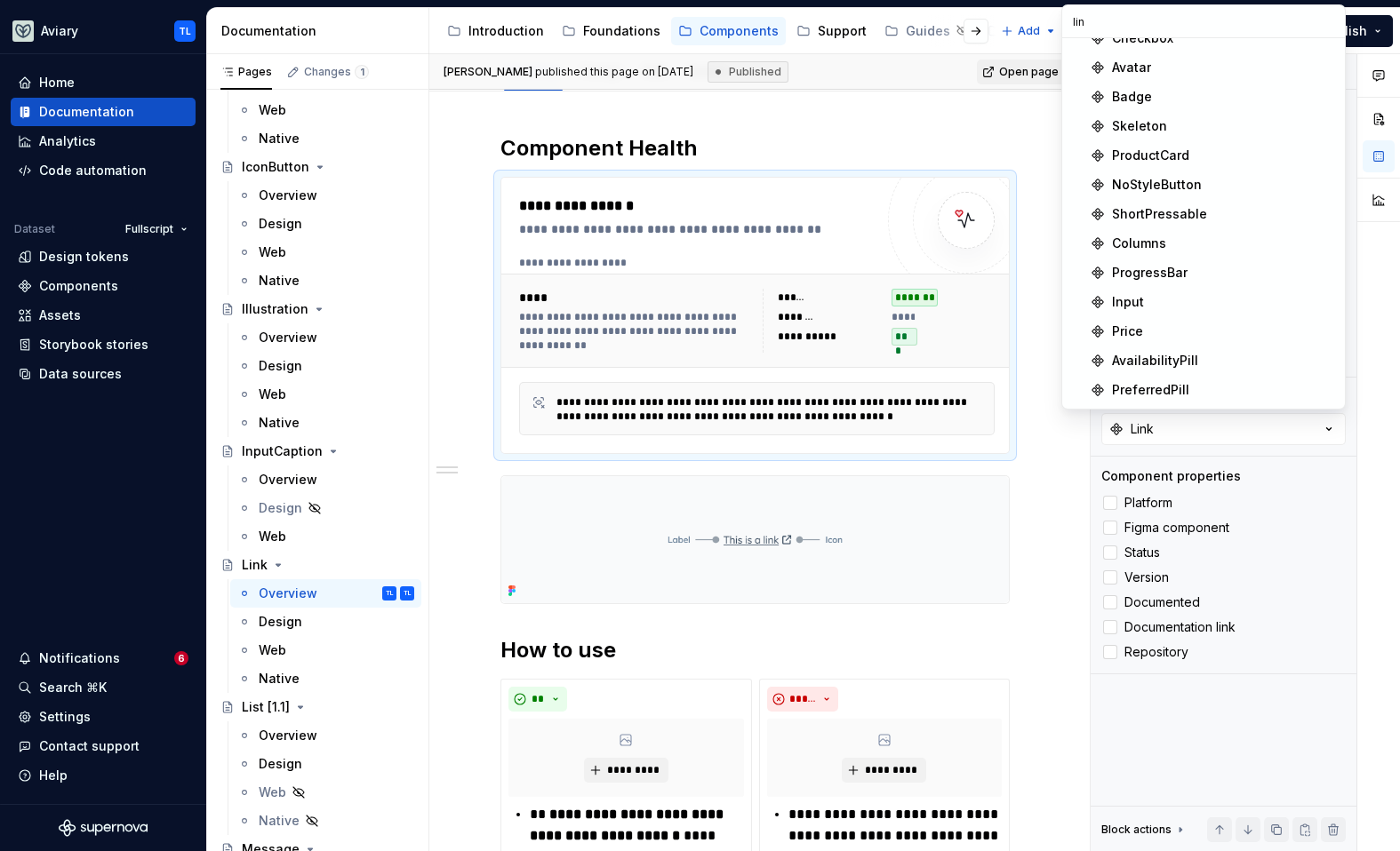
scroll to position [0, 0]
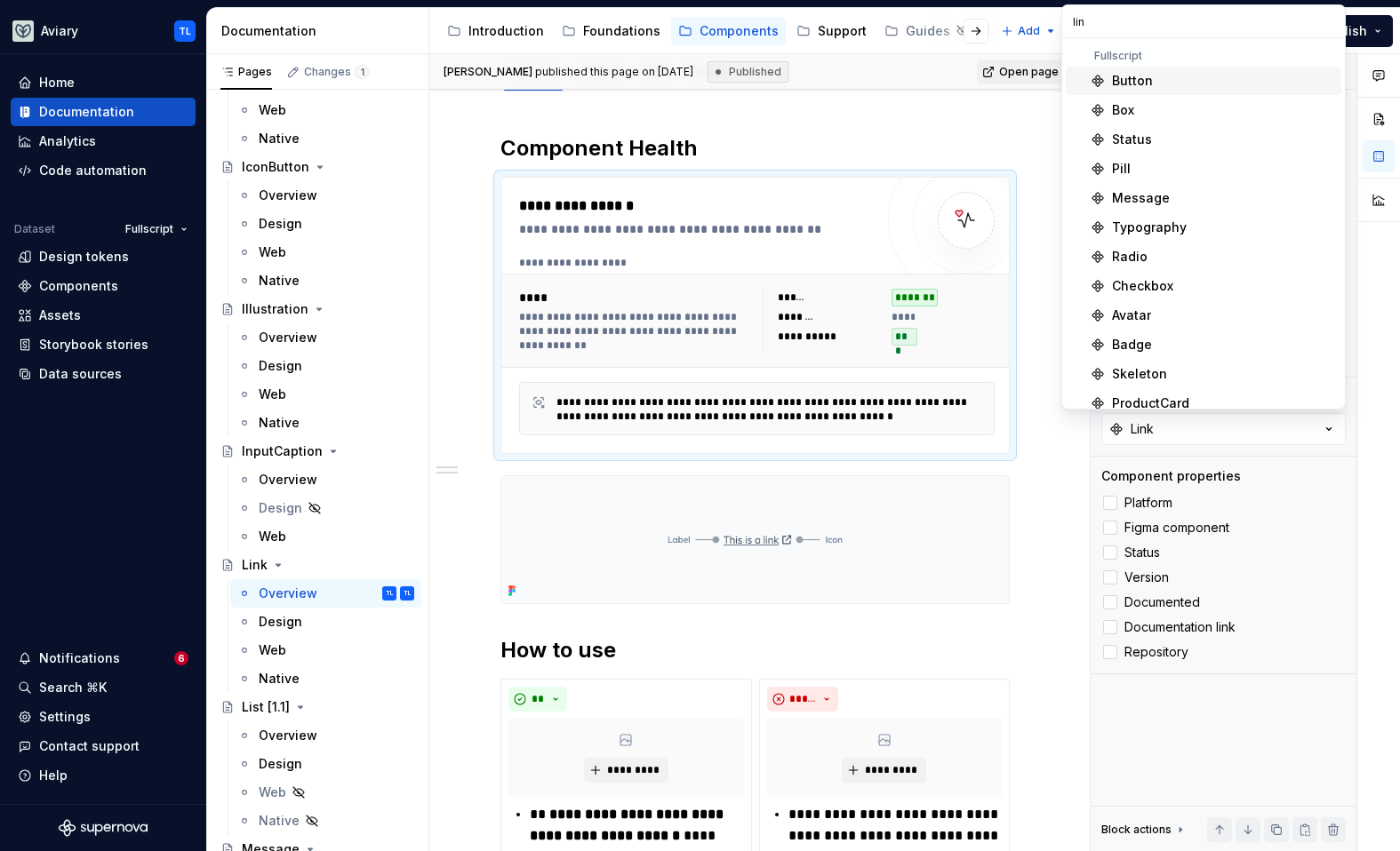
type input "link"
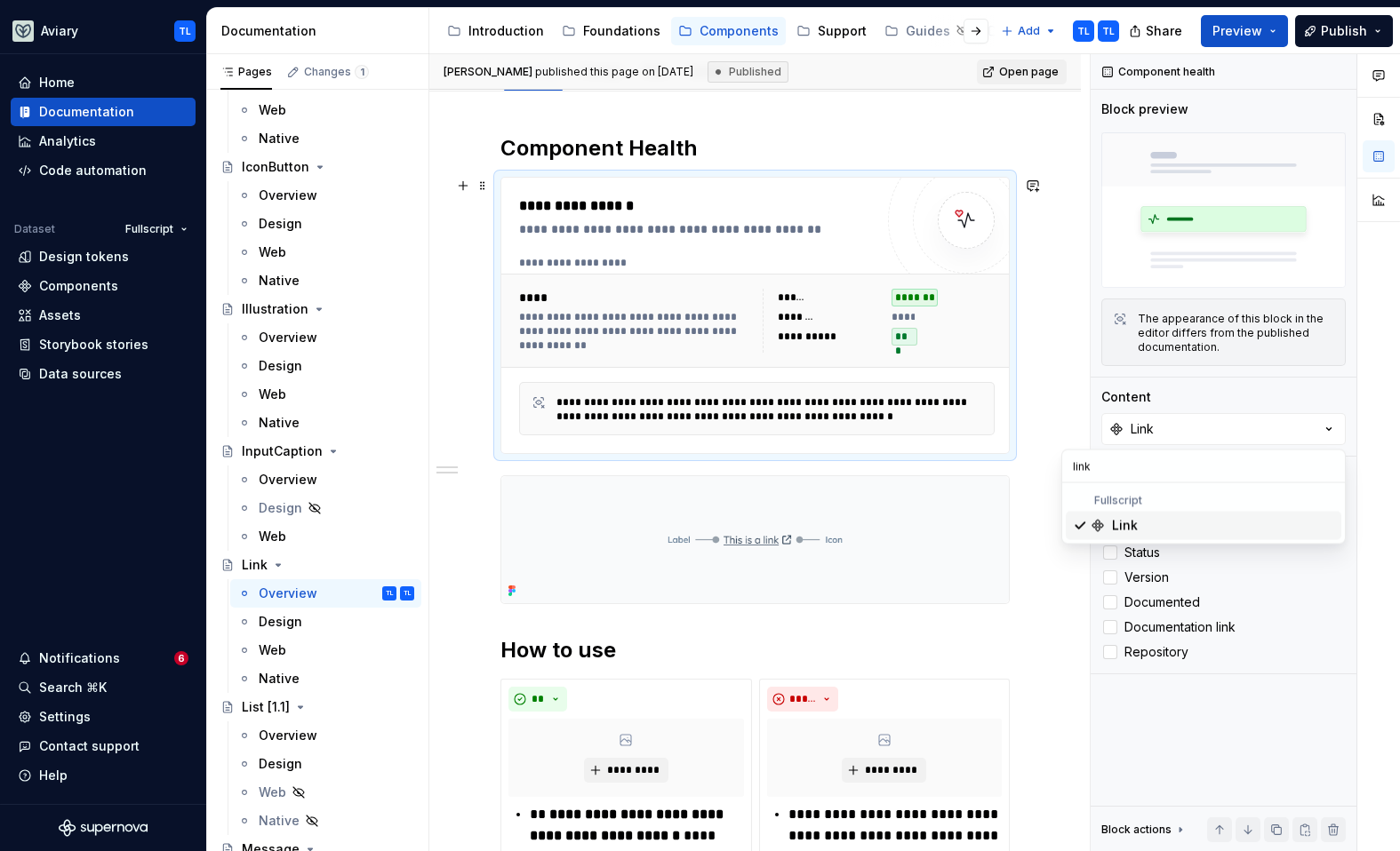
drag, startPoint x: 1058, startPoint y: 389, endPoint x: 1054, endPoint y: 380, distance: 9.8
click at [1058, 389] on div "**********" at bounding box center [755, 808] width 651 height 1432
type textarea "*"
